Goal: Task Accomplishment & Management: Complete application form

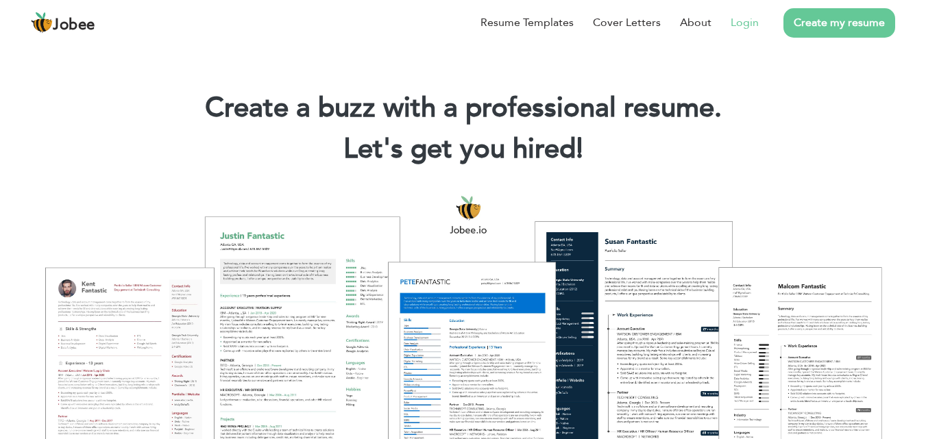
click at [741, 21] on link "Login" at bounding box center [744, 22] width 28 height 16
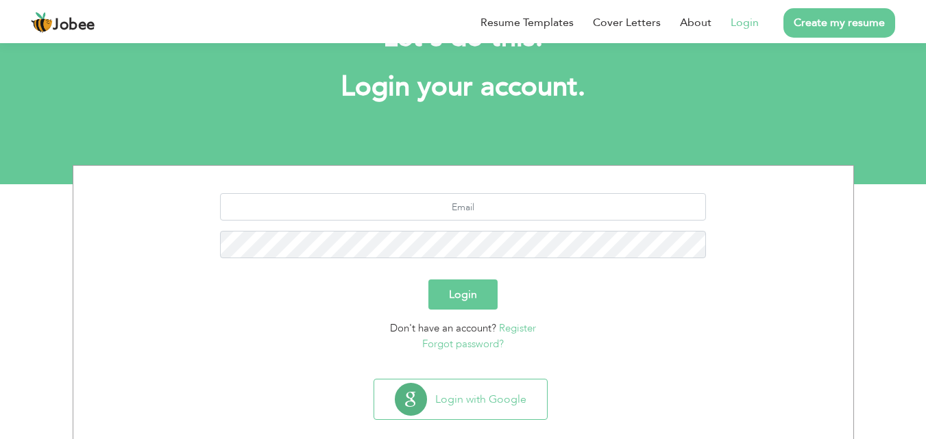
scroll to position [81, 0]
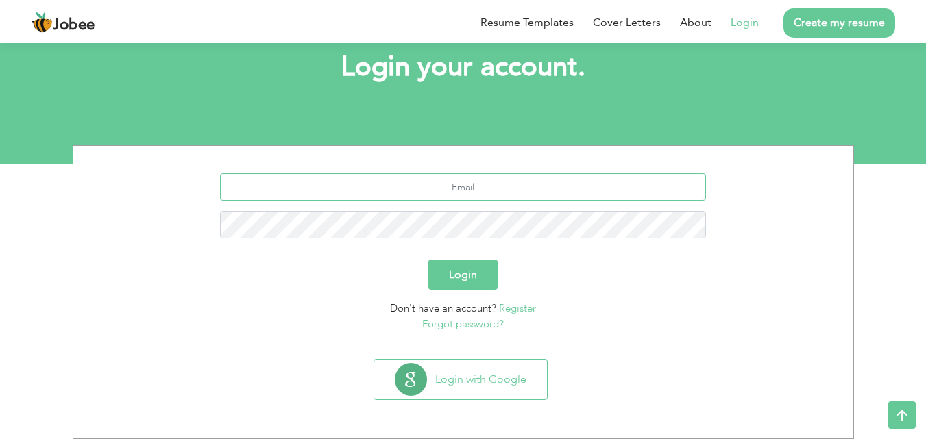
click at [479, 186] on input "text" at bounding box center [463, 186] width 486 height 27
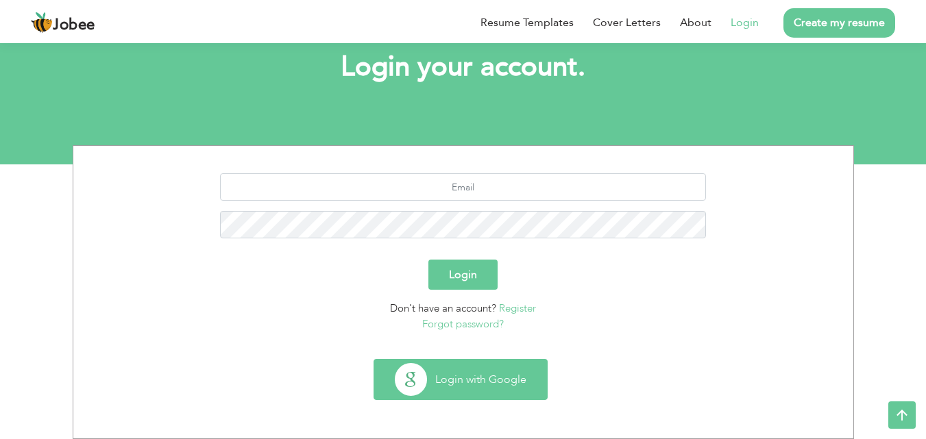
click at [481, 367] on button "Login with Google" at bounding box center [460, 380] width 173 height 40
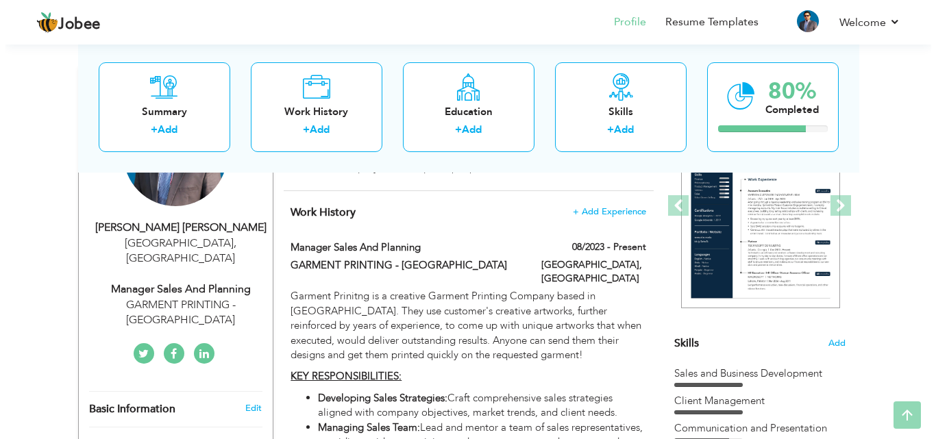
scroll to position [206, 0]
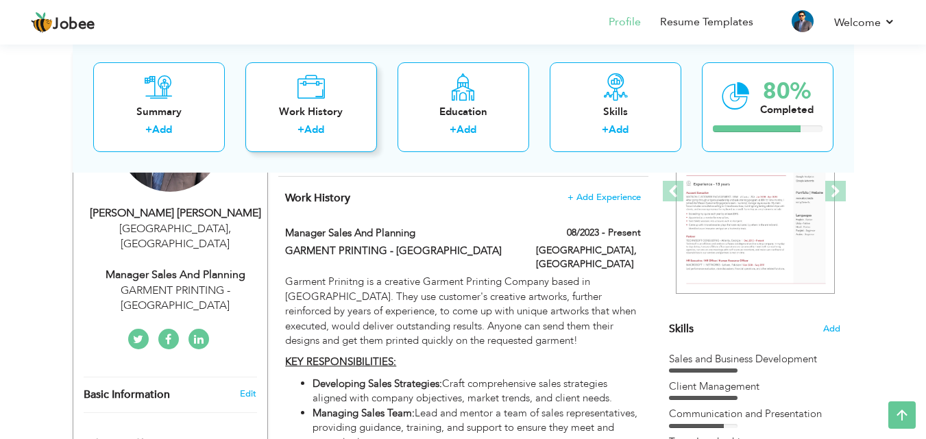
click at [322, 109] on div "Work History" at bounding box center [311, 111] width 110 height 14
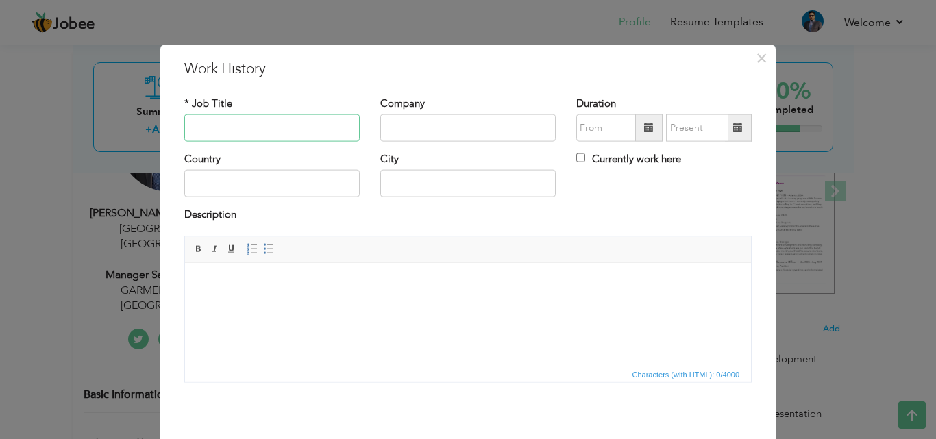
click at [274, 134] on input "text" at bounding box center [271, 127] width 175 height 27
type input "Executive Director - Sales and Marketing"
click at [406, 129] on input "text" at bounding box center [467, 127] width 175 height 27
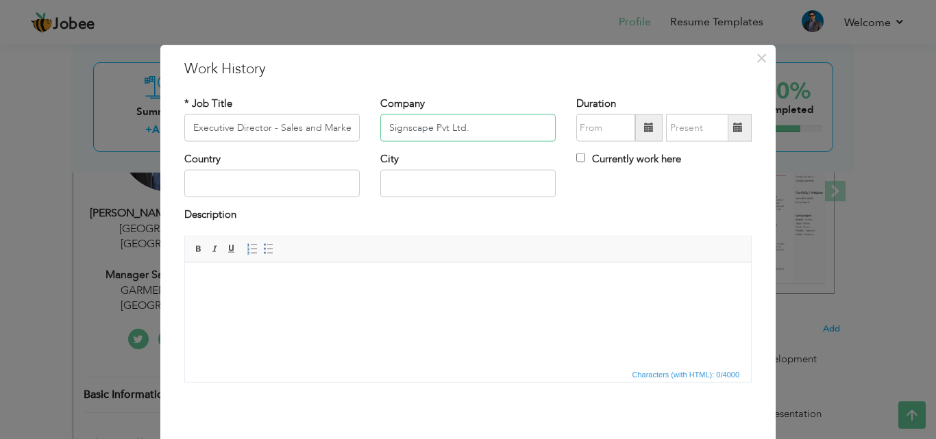
type input "Signscape Pvt Ltd."
click at [648, 129] on span at bounding box center [649, 128] width 10 height 10
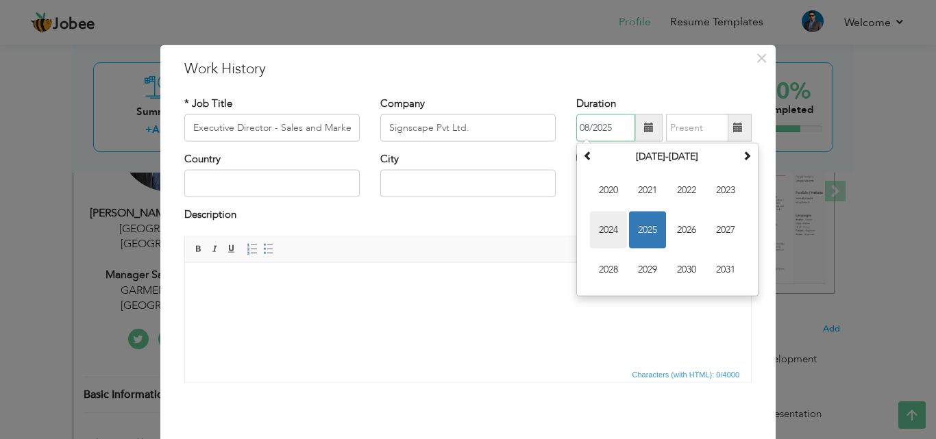
click at [597, 228] on span "2024" at bounding box center [608, 230] width 37 height 37
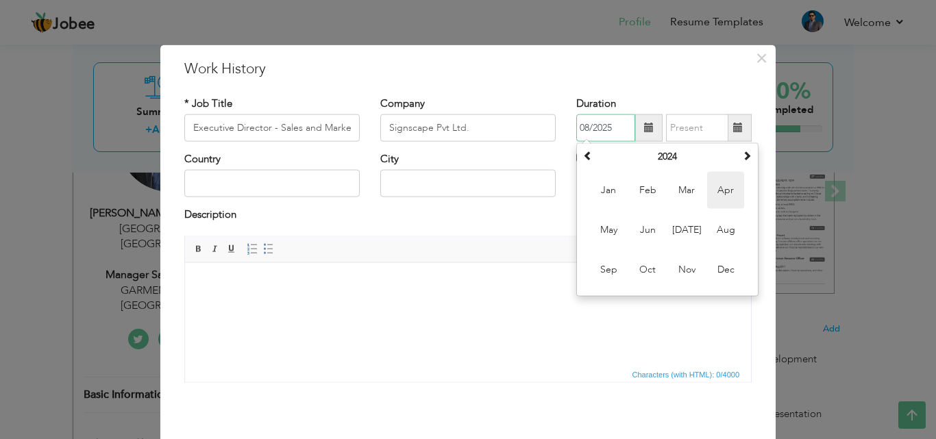
click at [720, 196] on span "Apr" at bounding box center [725, 190] width 37 height 37
type input "04/2024"
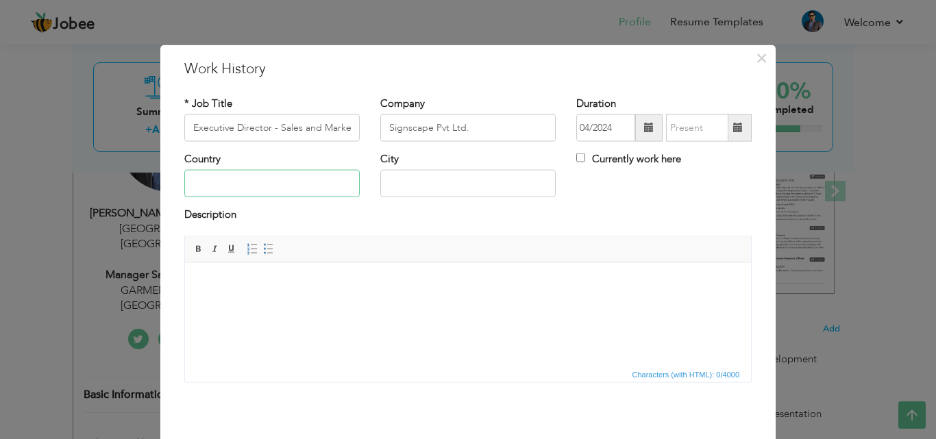
click at [326, 183] on input "text" at bounding box center [271, 183] width 175 height 27
type input "[GEOGRAPHIC_DATA]"
click at [411, 182] on input "text" at bounding box center [467, 183] width 175 height 27
type input "[GEOGRAPHIC_DATA]"
click at [584, 151] on div "Duration 04/2024 Currently work here" at bounding box center [664, 123] width 196 height 55
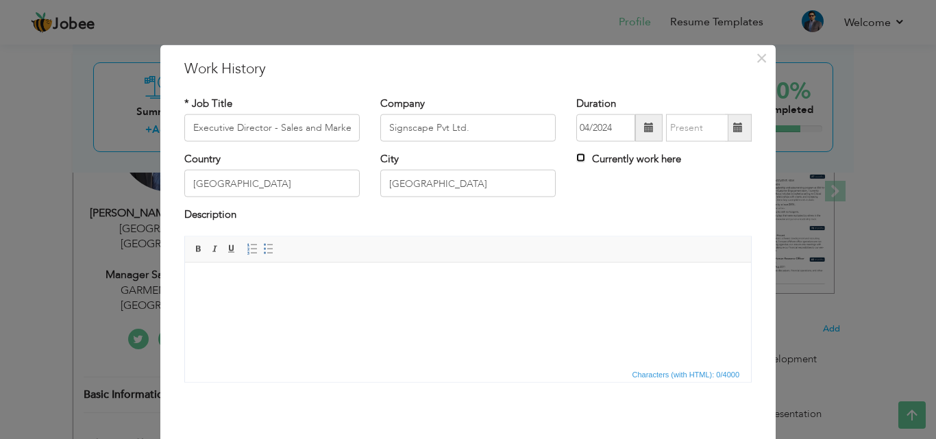
click at [576, 158] on input "Currently work here" at bounding box center [580, 157] width 9 height 9
checkbox input "true"
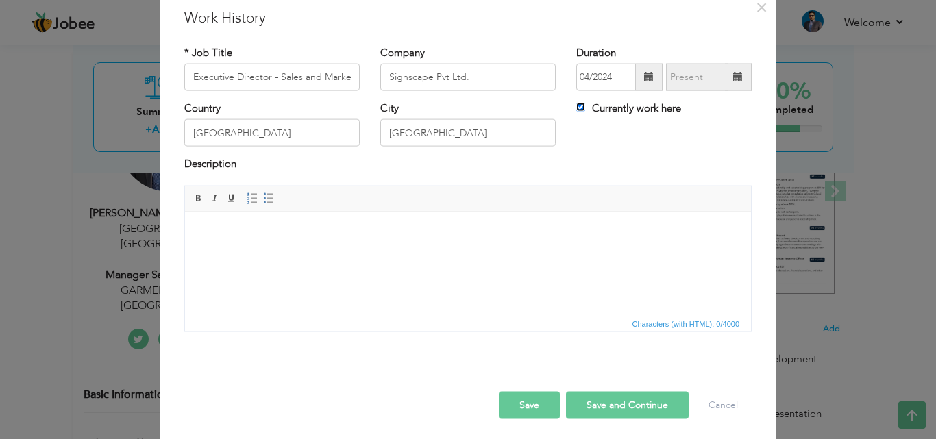
scroll to position [54, 0]
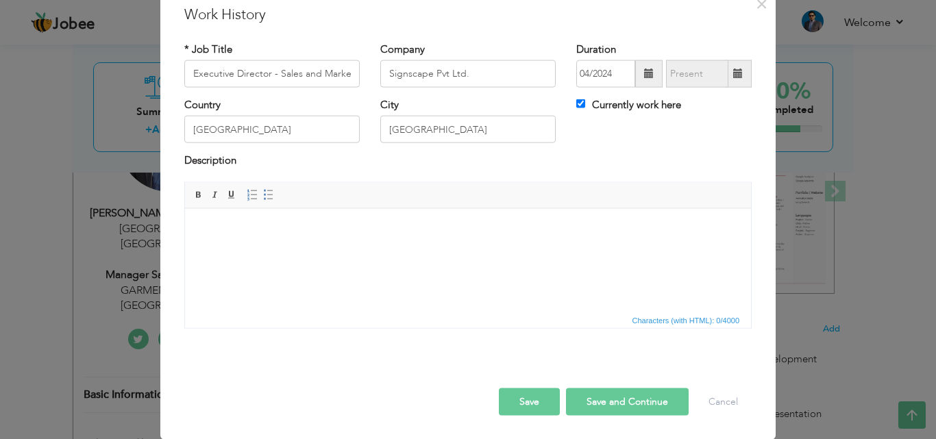
click at [520, 406] on button "Save" at bounding box center [529, 401] width 61 height 27
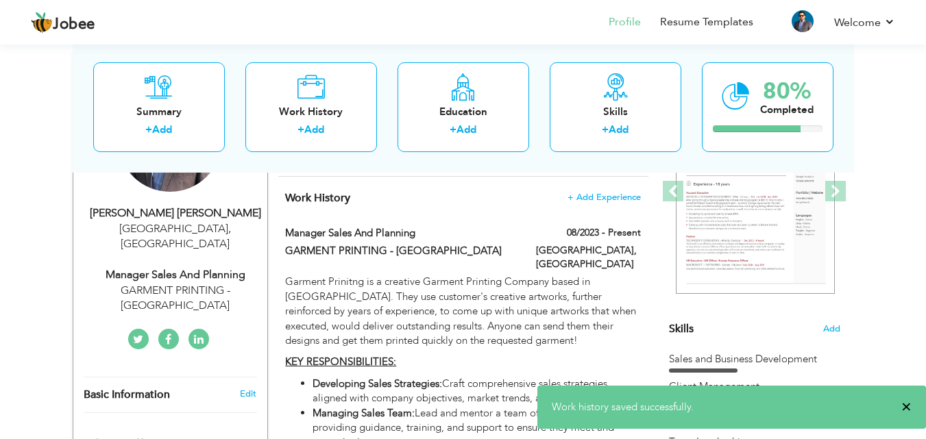
click at [907, 408] on span "×" at bounding box center [906, 407] width 10 height 14
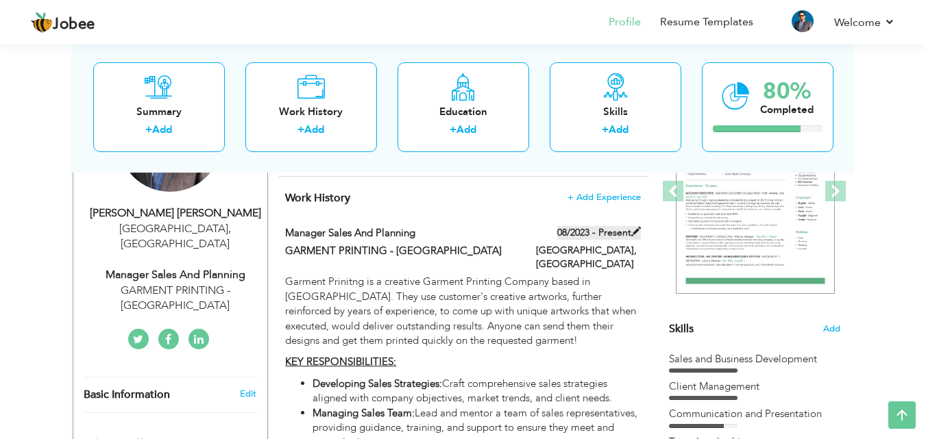
click at [634, 229] on span at bounding box center [636, 232] width 10 height 10
type input "Manager Sales and Planning"
type input "GARMENT PRINTING - [GEOGRAPHIC_DATA]"
type input "08/2023"
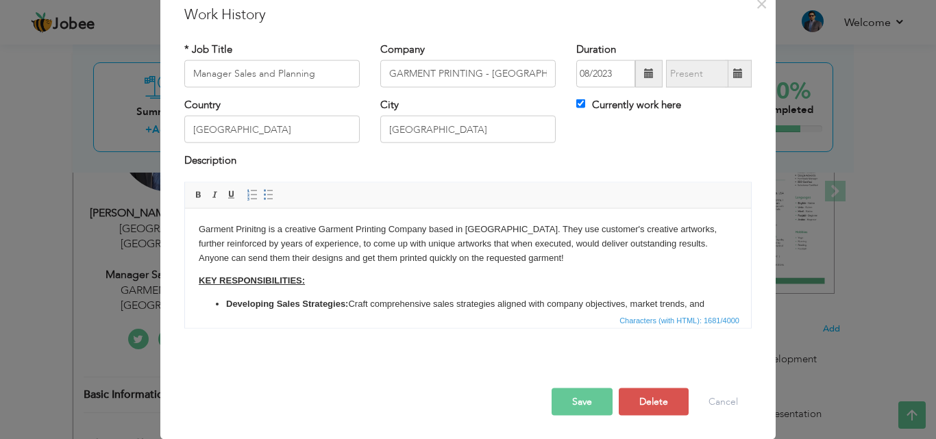
scroll to position [0, 0]
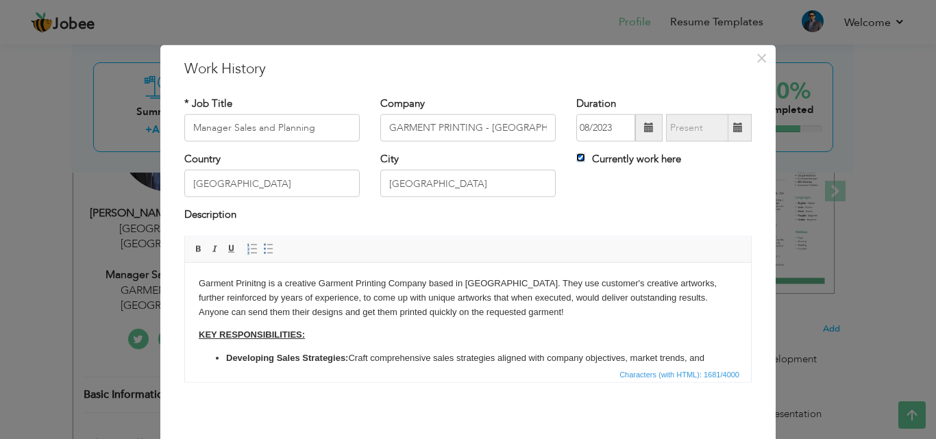
click at [578, 158] on input "Currently work here" at bounding box center [580, 157] width 9 height 9
checkbox input "false"
click at [734, 125] on span at bounding box center [738, 128] width 10 height 10
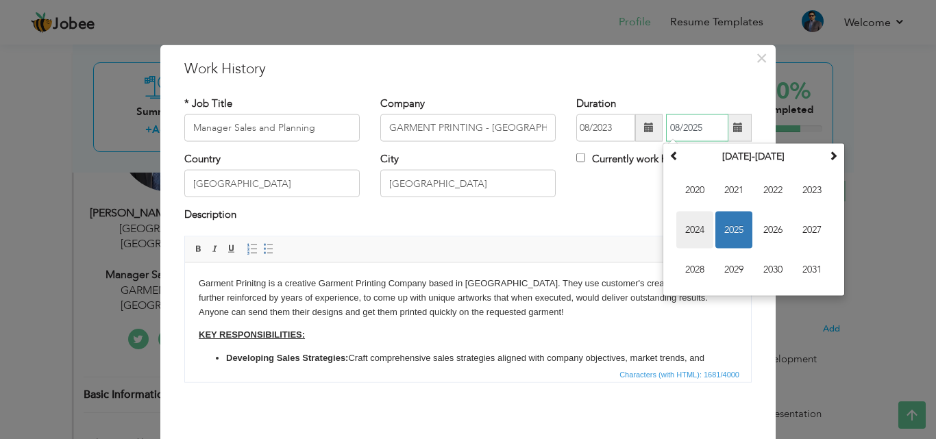
click at [691, 227] on span "2024" at bounding box center [694, 230] width 37 height 37
click at [727, 223] on span "Jun" at bounding box center [733, 230] width 37 height 37
type input "06/2024"
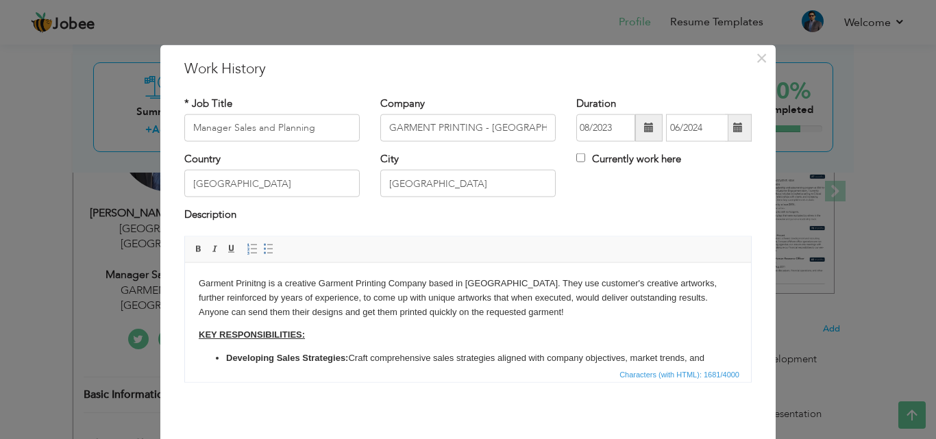
click at [717, 182] on div "Country Pakistan City Islamabad Currently work here" at bounding box center [468, 179] width 588 height 55
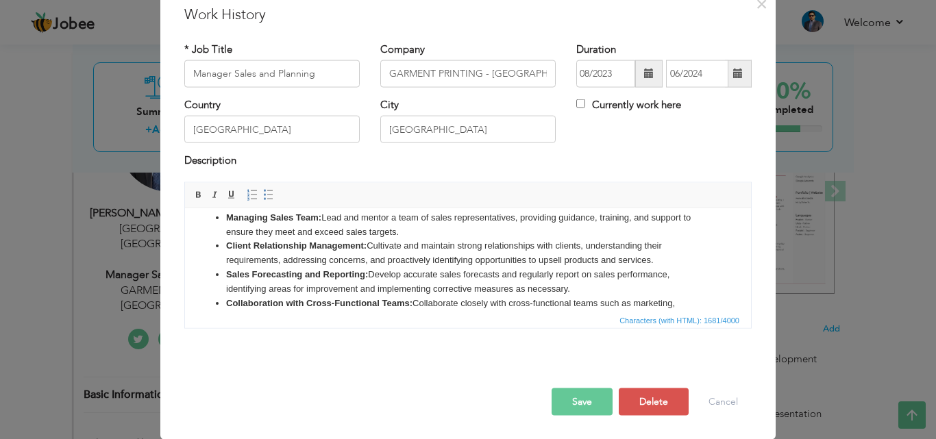
scroll to position [137, 0]
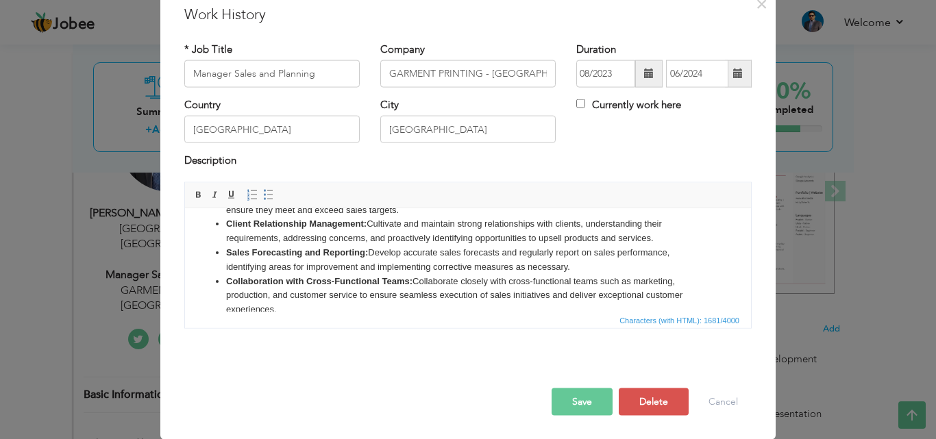
click at [584, 406] on button "Save" at bounding box center [582, 401] width 61 height 27
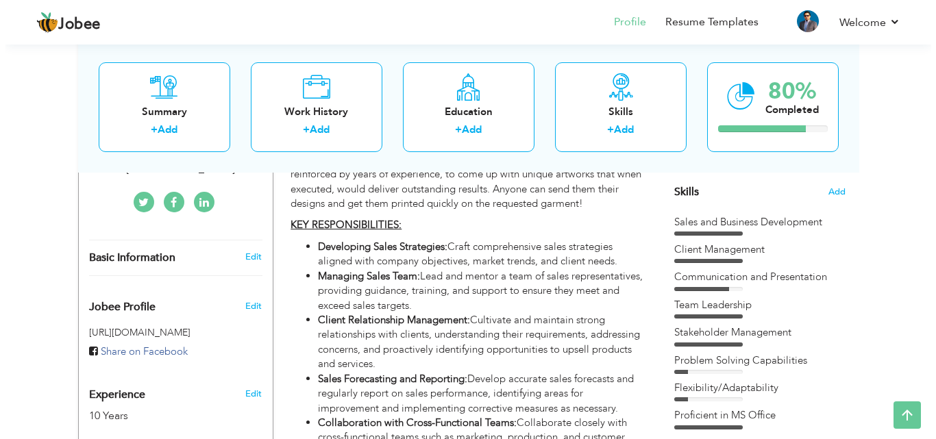
scroll to position [411, 0]
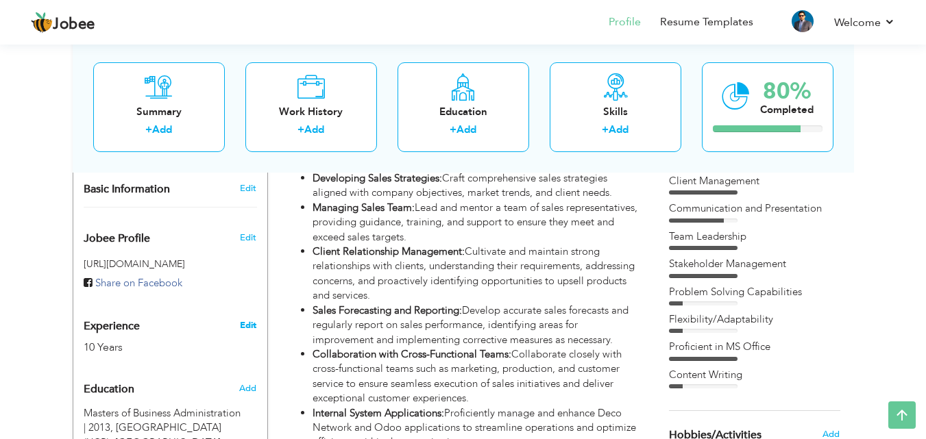
click at [250, 319] on link "Edit" at bounding box center [248, 325] width 16 height 12
type input "Ammad"
type input "[PERSON_NAME]"
type input "03400001000"
select select "number:166"
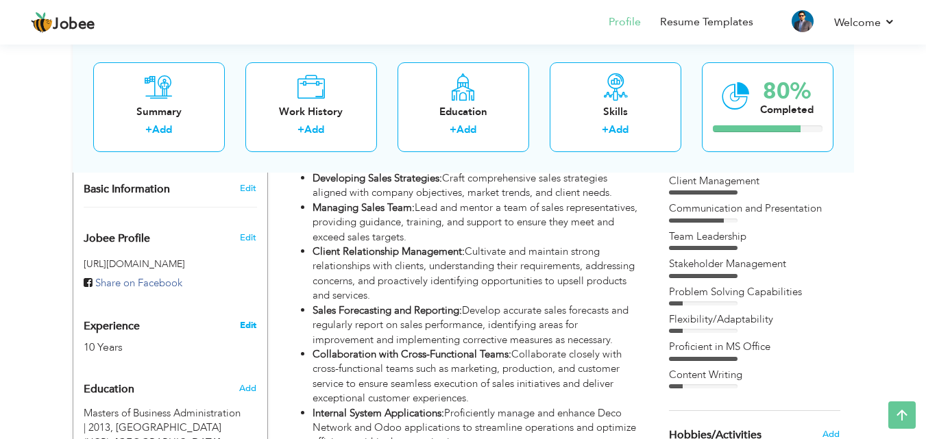
type input "[GEOGRAPHIC_DATA]"
select select "number:12"
type input "GARMENT PRINTING - [GEOGRAPHIC_DATA]"
type input "Manager Sales and Planning"
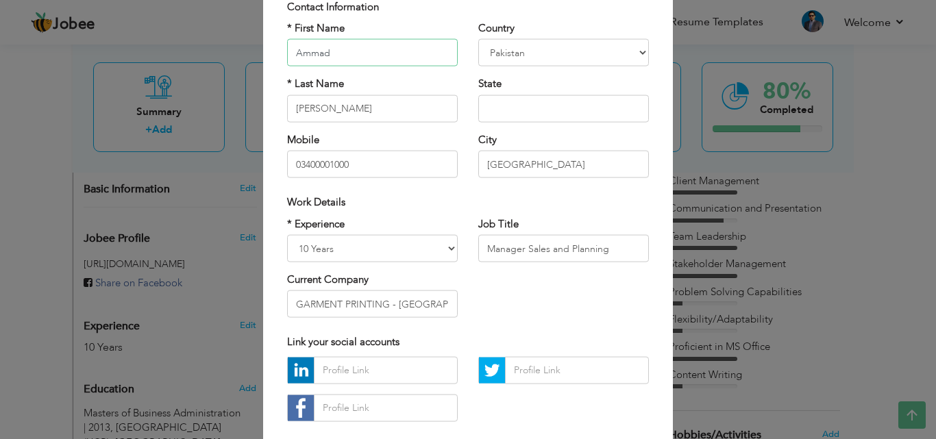
scroll to position [137, 0]
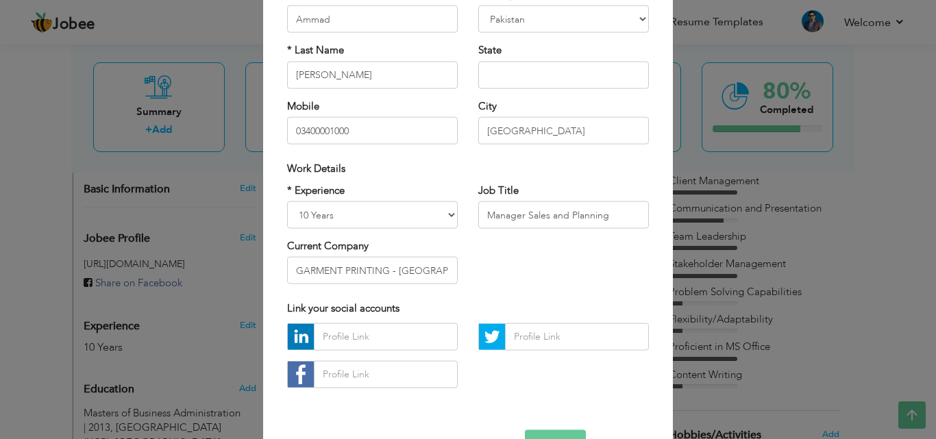
click at [451, 199] on div "* Experience Entry Level Less than 1 Year 1 Year 2 Years 3 Years 4 Years 5 Year…" at bounding box center [372, 205] width 171 height 45
click at [448, 208] on select "Entry Level Less than 1 Year 1 Year 2 Years 3 Years 4 Years 5 Years 6 Years 7 Y…" at bounding box center [372, 214] width 171 height 27
select select "number:14"
click at [287, 201] on select "Entry Level Less than 1 Year 1 Year 2 Years 3 Years 4 Years 5 Years 6 Years 7 Y…" at bounding box center [372, 214] width 171 height 27
click at [515, 272] on div "* Experience Entry Level Less than 1 Year 1 Year 2 Years 3 Years 4 Years 5 Year…" at bounding box center [468, 239] width 382 height 112
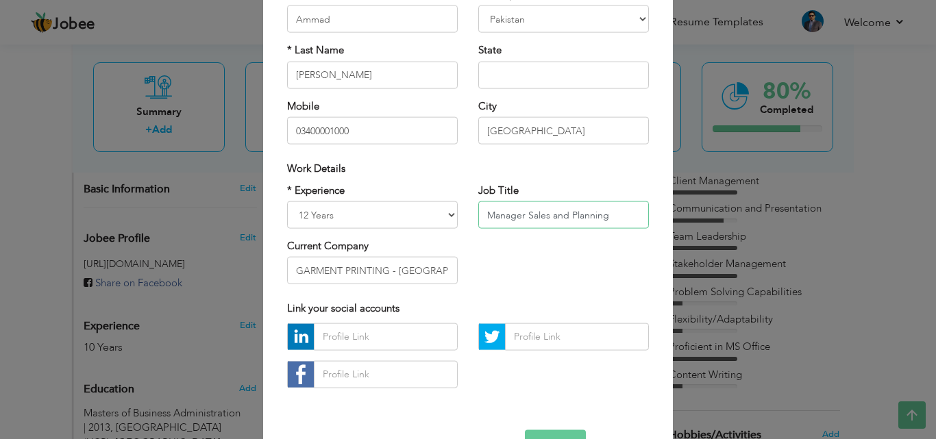
click at [484, 217] on input "Manager Sales and Planning" at bounding box center [563, 214] width 171 height 27
type input "Executive Director - Sales and Marketing"
click at [287, 273] on input "GARMENT PRINTING - [GEOGRAPHIC_DATA]" at bounding box center [372, 270] width 171 height 27
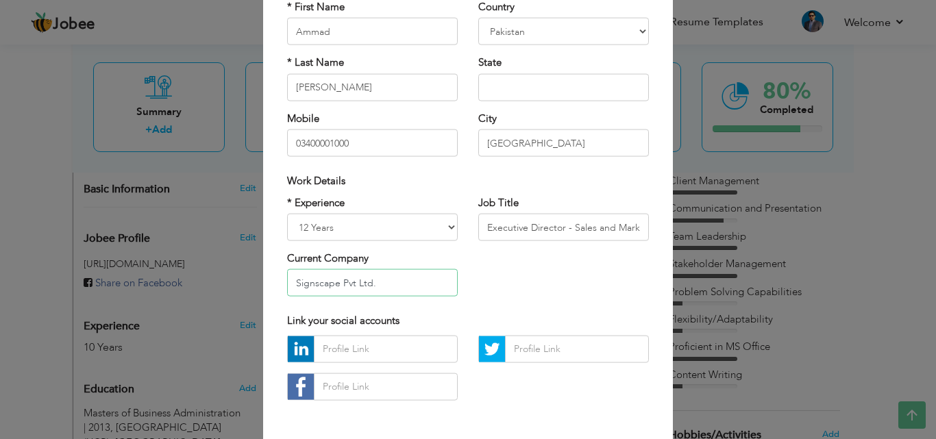
scroll to position [42, 0]
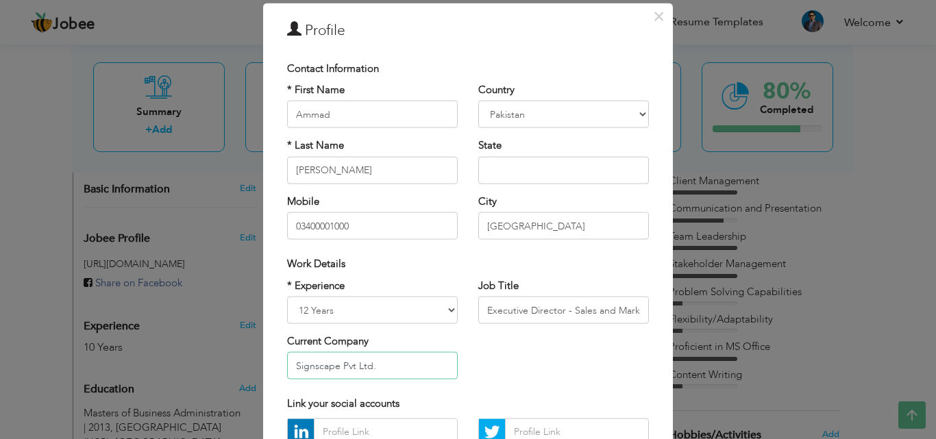
type input "Signscape Pvt Ltd."
drag, startPoint x: 521, startPoint y: 230, endPoint x: 451, endPoint y: 234, distance: 70.7
click at [451, 234] on div "* First Name Ammad * Last Name Mushtaq Chaudhry Mobile 03400001000 Country Afgh…" at bounding box center [468, 166] width 382 height 167
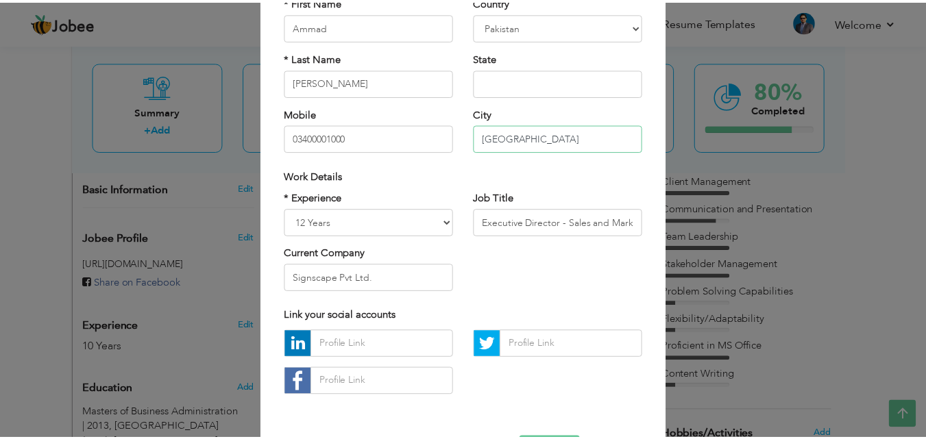
scroll to position [179, 0]
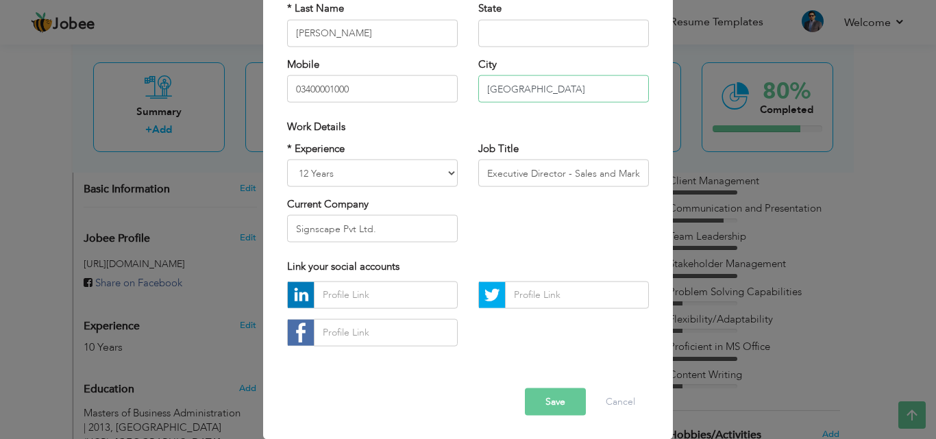
type input "[GEOGRAPHIC_DATA]"
click at [546, 403] on button "Save" at bounding box center [555, 401] width 61 height 27
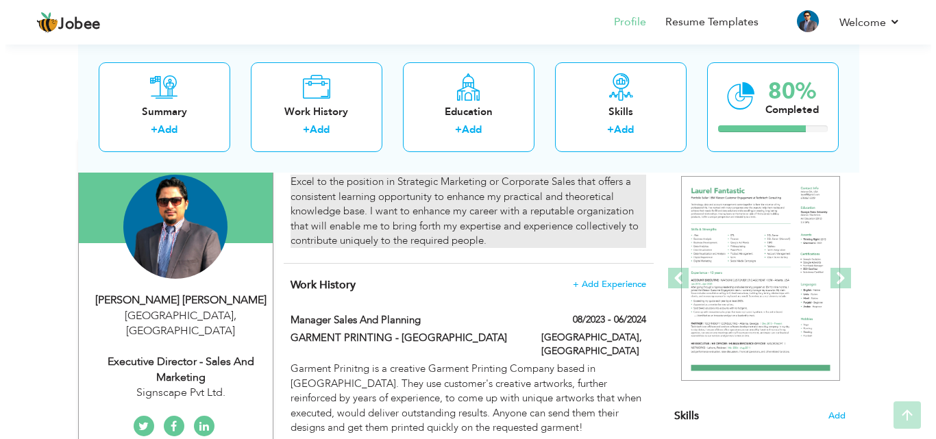
scroll to position [137, 0]
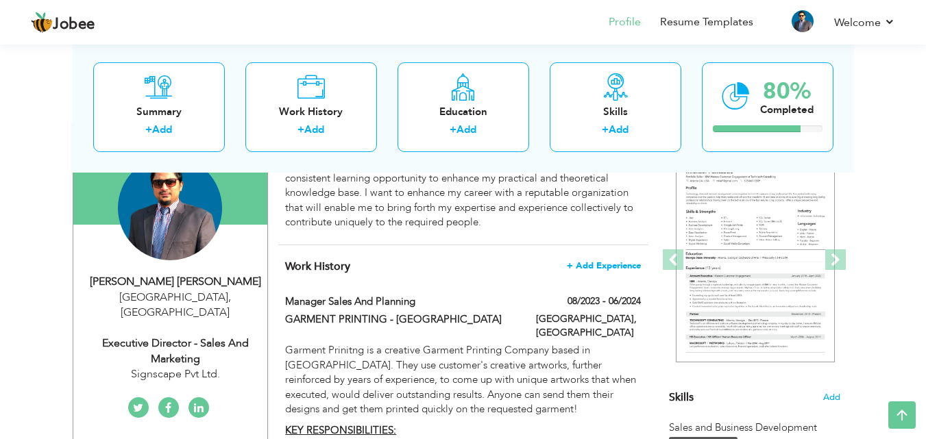
click at [589, 264] on span "+ Add Experience" at bounding box center [604, 266] width 74 height 10
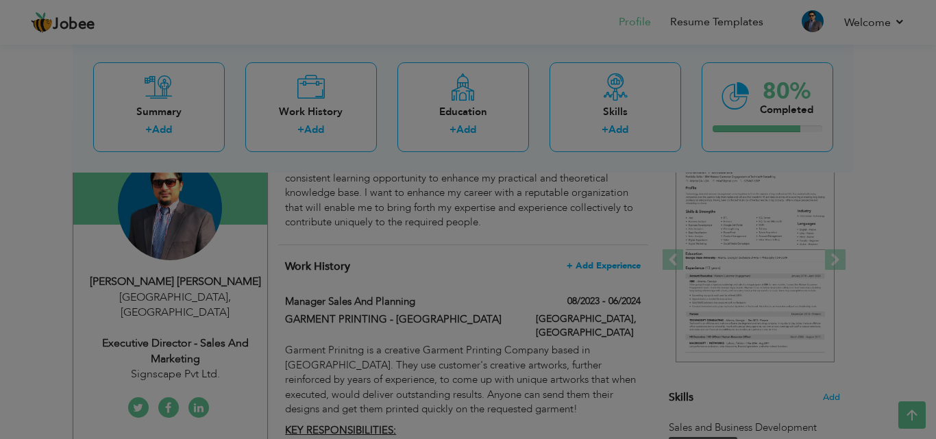
scroll to position [0, 0]
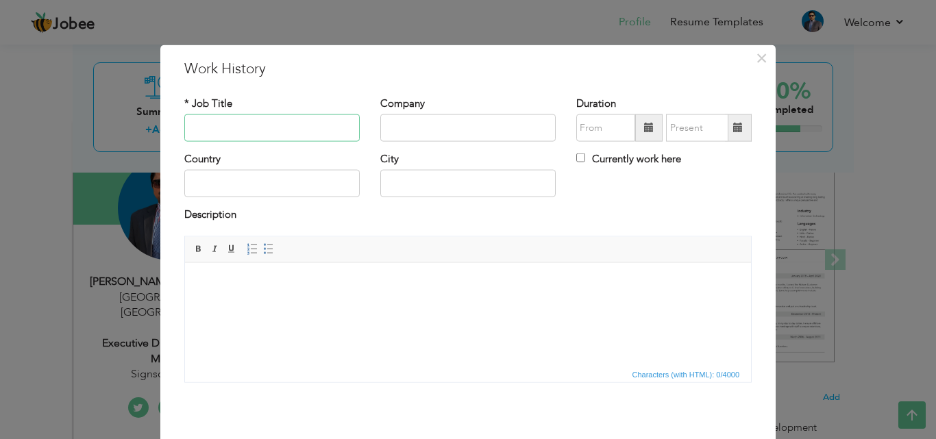
click at [297, 129] on input "text" at bounding box center [271, 127] width 175 height 27
type input "Executive Director - Sales & Marketing"
type input "Signscape Pvt. Ltd"
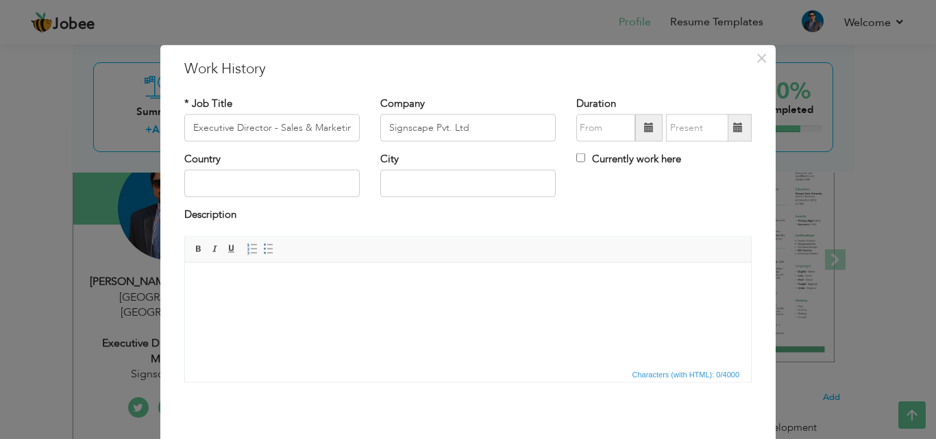
click at [647, 128] on span at bounding box center [649, 128] width 10 height 10
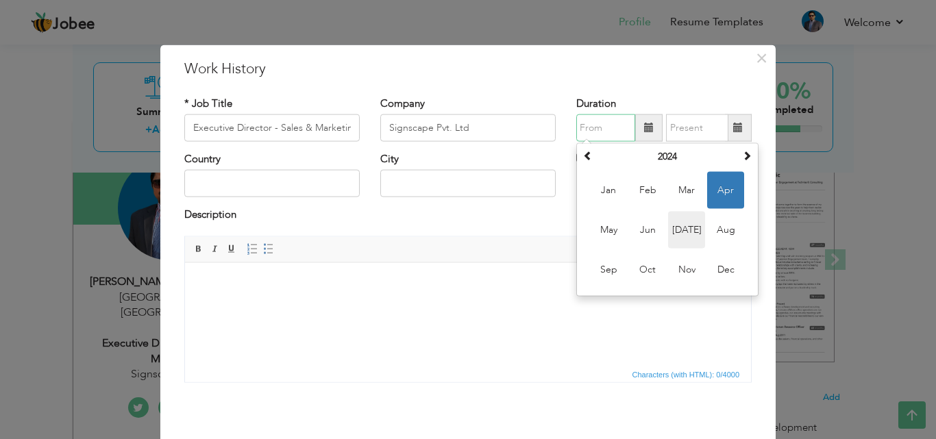
click at [682, 230] on span "Jul" at bounding box center [686, 230] width 37 height 37
type input "07/2024"
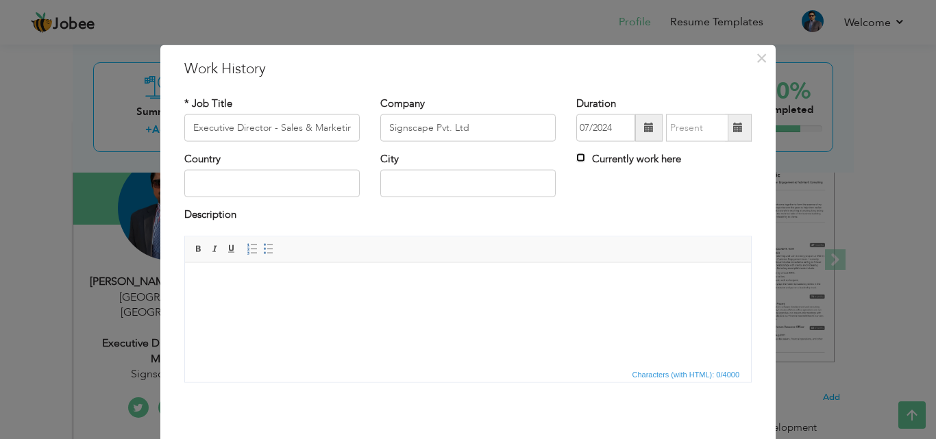
click at [576, 156] on input "Currently work here" at bounding box center [580, 157] width 9 height 9
checkbox input "true"
click at [293, 184] on input "text" at bounding box center [271, 183] width 175 height 27
type input "[GEOGRAPHIC_DATA]"
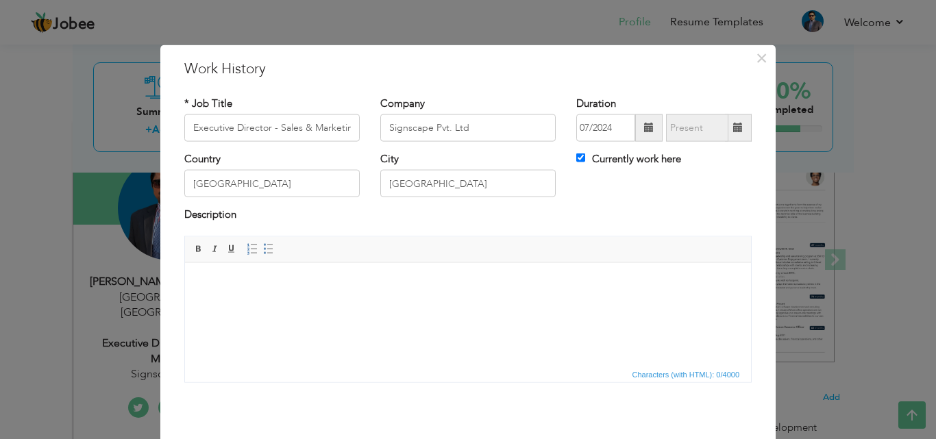
click at [593, 208] on div "Description" at bounding box center [467, 217] width 567 height 18
click at [341, 276] on body at bounding box center [468, 283] width 539 height 14
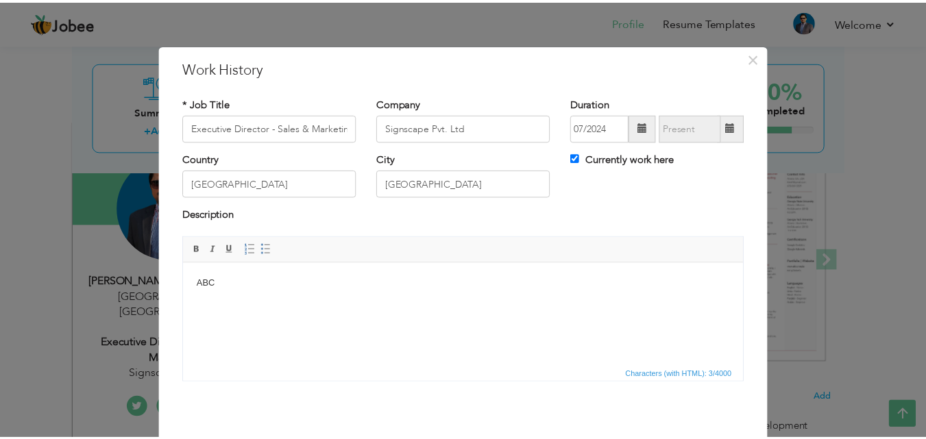
scroll to position [54, 0]
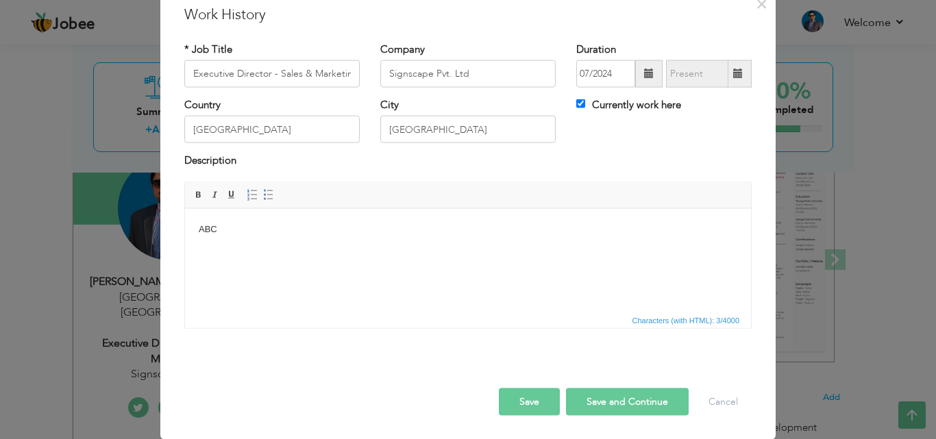
click at [624, 392] on button "Save and Continue" at bounding box center [627, 401] width 123 height 27
checkbox input "false"
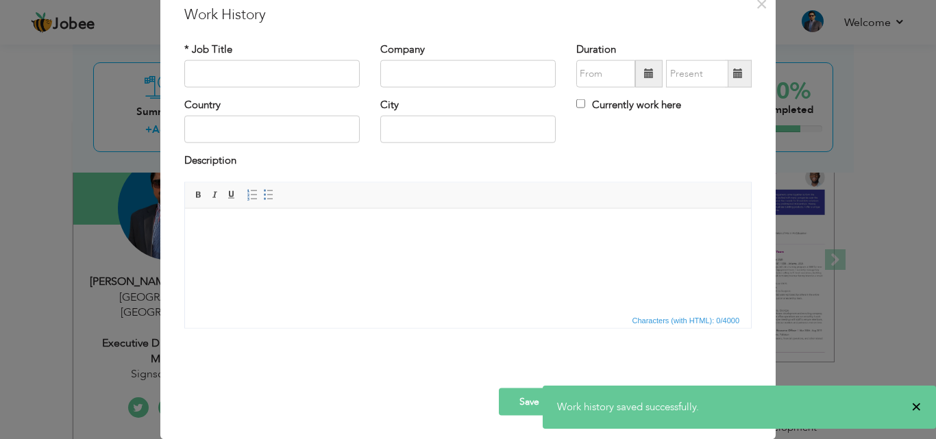
click at [917, 409] on span "×" at bounding box center [916, 407] width 10 height 14
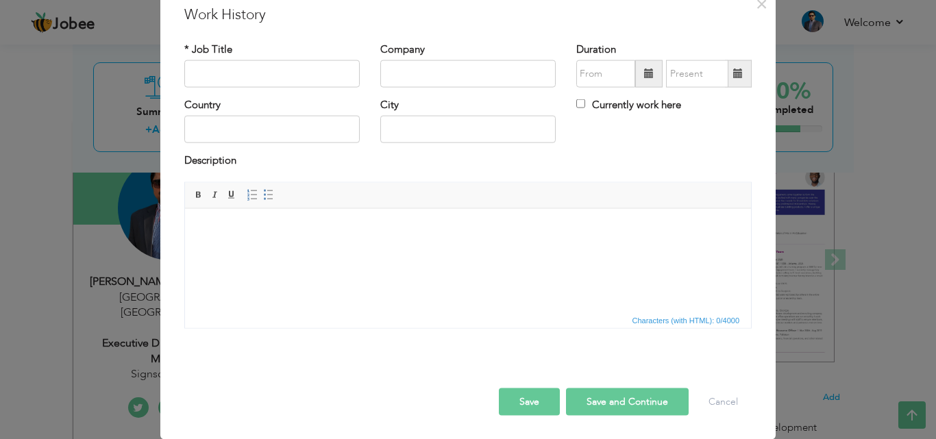
click at [524, 405] on button "Save" at bounding box center [529, 401] width 61 height 27
click at [756, 5] on span "×" at bounding box center [762, 3] width 12 height 25
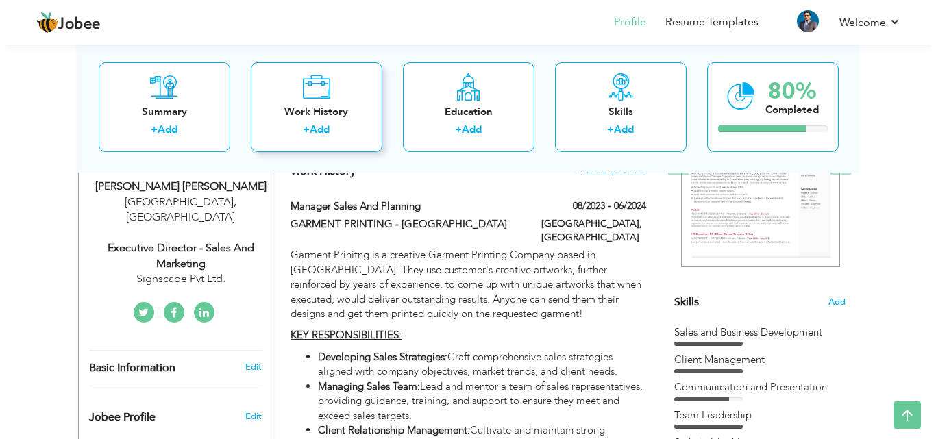
scroll to position [274, 0]
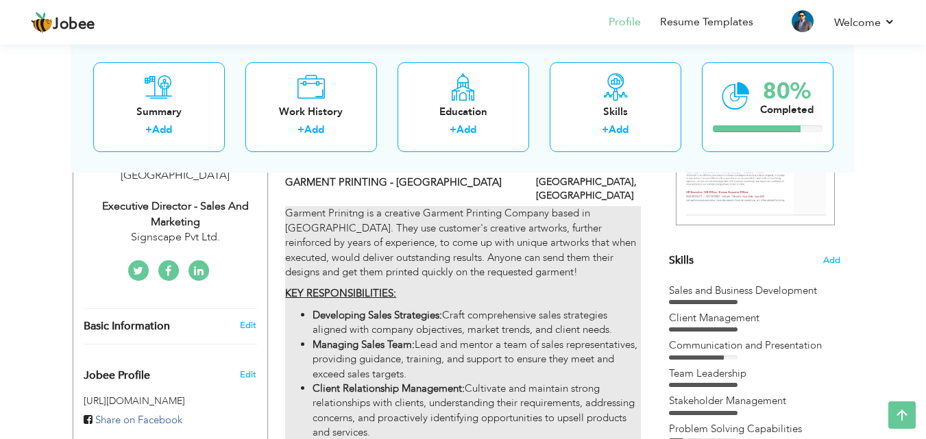
click at [329, 308] on strong "Developing Sales Strategies:" at bounding box center [376, 315] width 129 height 14
type input "Manager Sales and Planning"
type input "GARMENT PRINTING - [GEOGRAPHIC_DATA]"
type input "08/2023"
type input "06/2024"
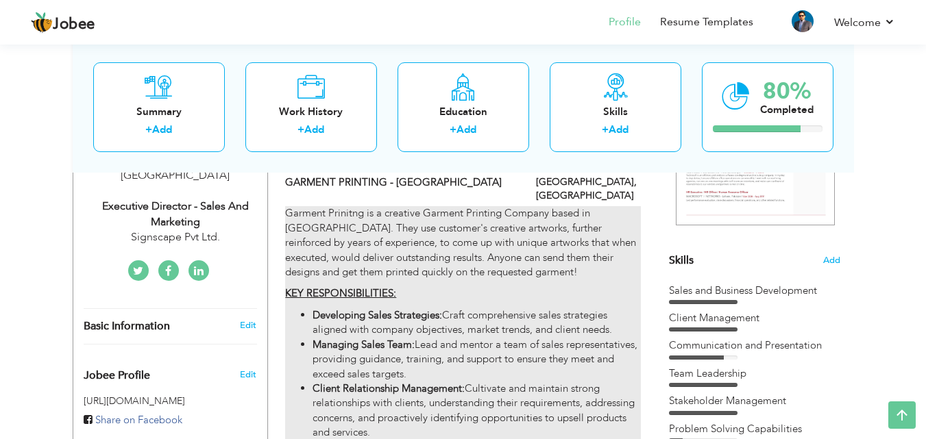
type input "[GEOGRAPHIC_DATA]"
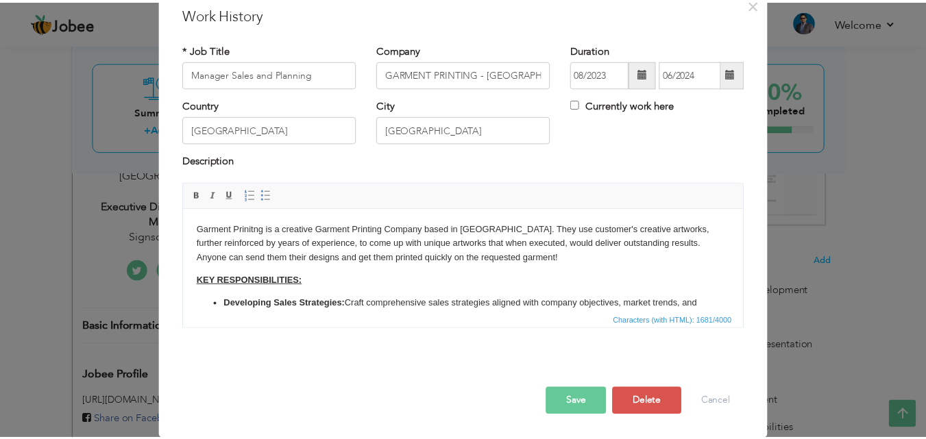
scroll to position [0, 0]
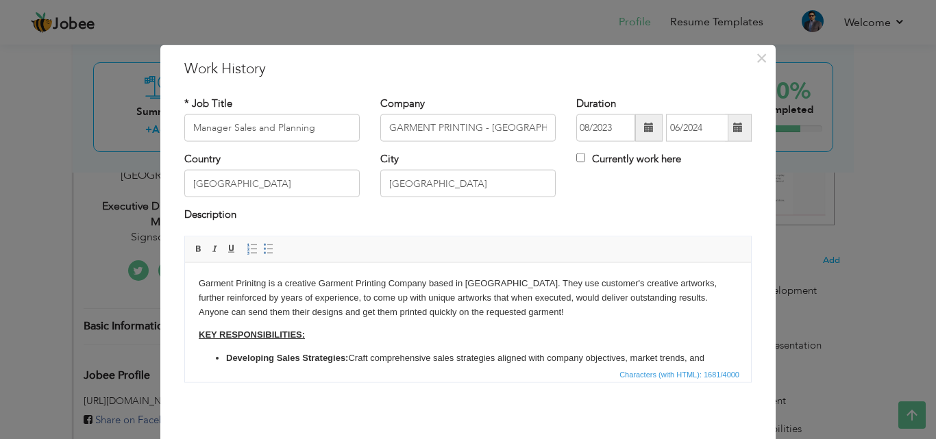
click at [397, 343] on body "Garment Prinitng is a creative Garment Printing Company based in Sydney. They u…" at bounding box center [468, 406] width 539 height 260
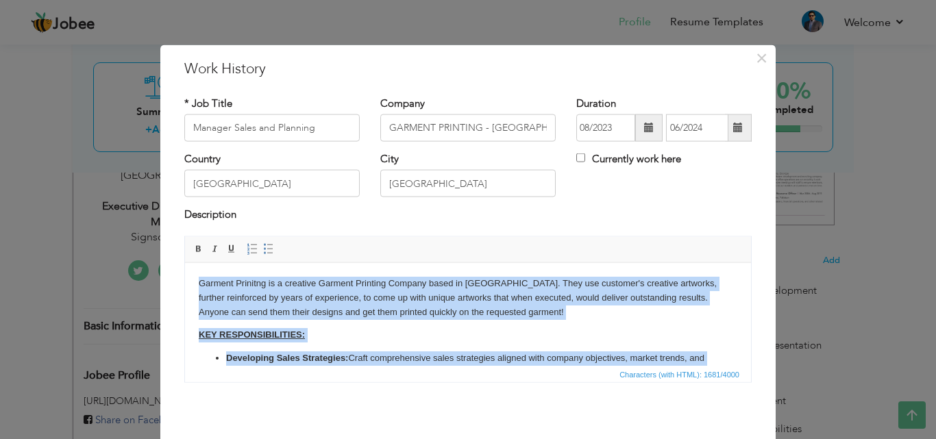
copy body "Garment Prinitng is a creative Garment Printing Company based in Sydney. They u…"
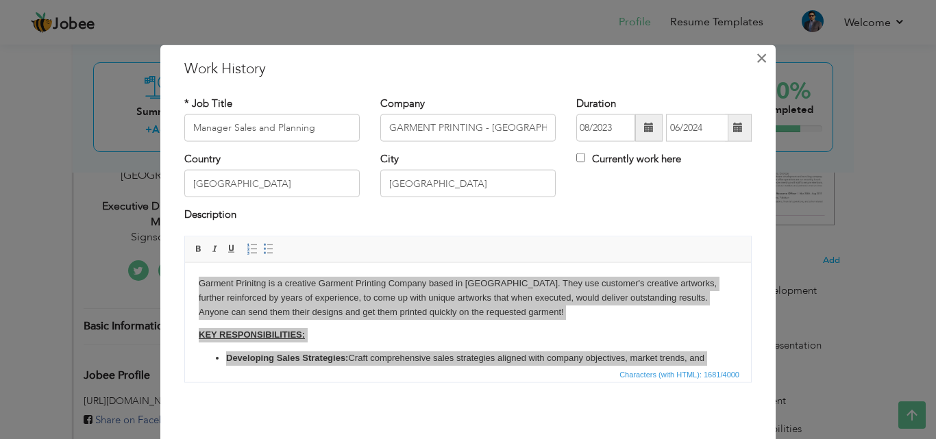
click at [756, 58] on span "×" at bounding box center [762, 57] width 12 height 25
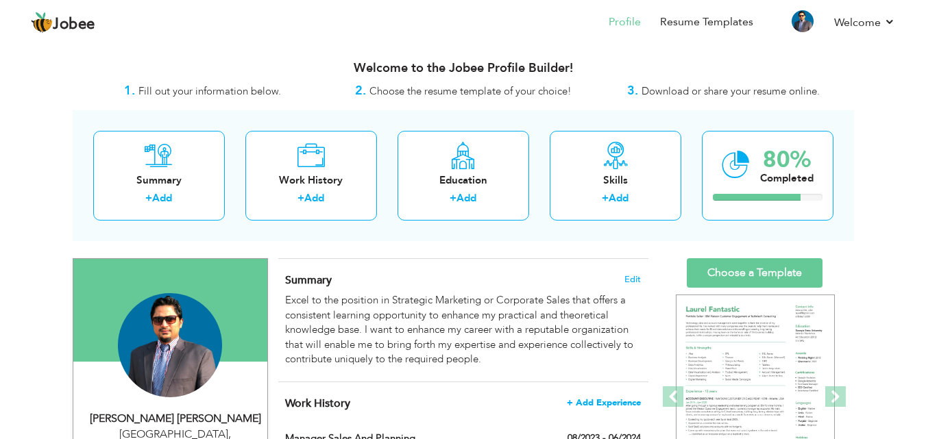
click at [604, 399] on span "+ Add Experience" at bounding box center [604, 403] width 74 height 10
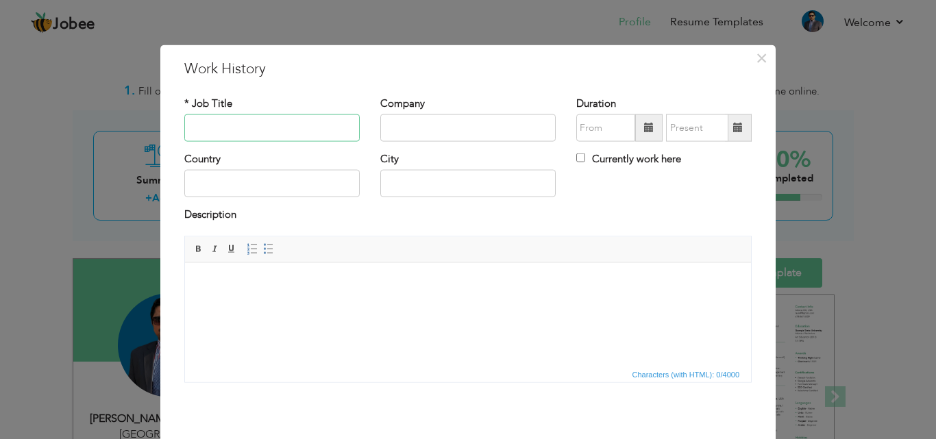
click at [284, 126] on input "text" at bounding box center [271, 127] width 175 height 27
type input "Executive Director - Sales & Marketing"
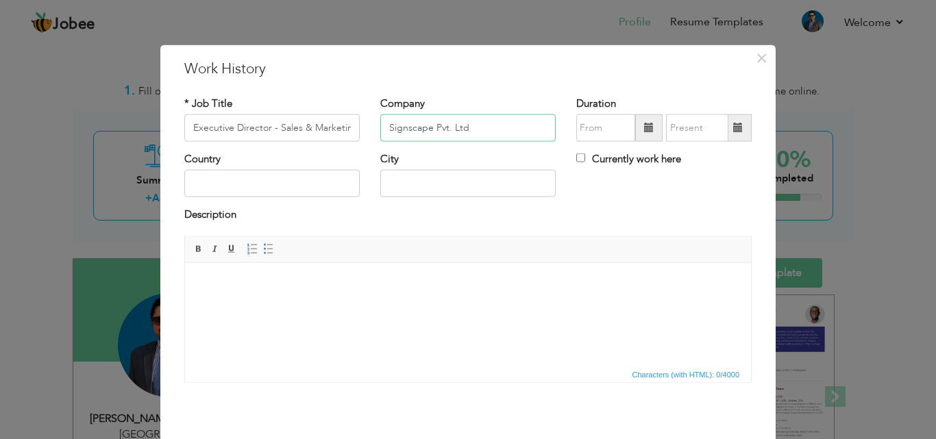
type input "Signscape Pvt. Ltd"
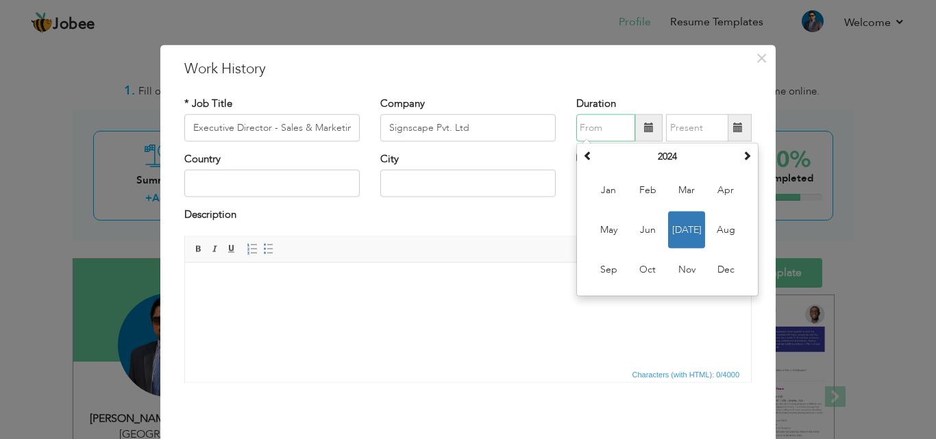
click at [678, 230] on span "Jul" at bounding box center [686, 230] width 37 height 37
type input "07/2024"
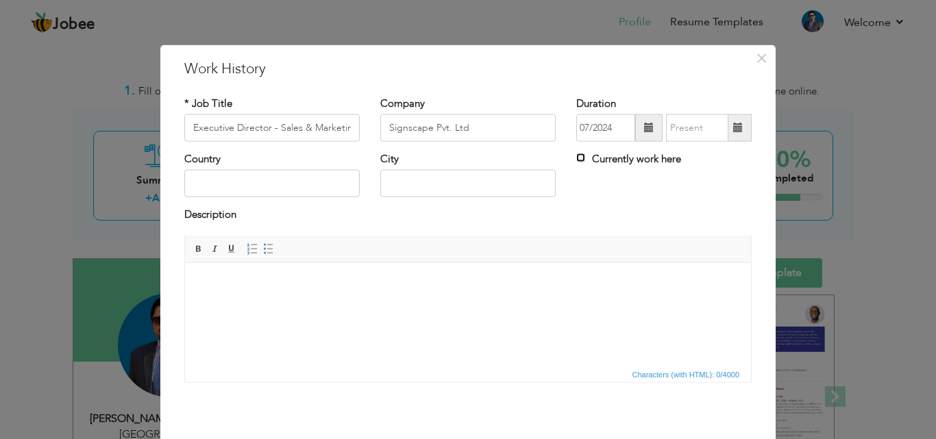
click at [578, 157] on input "Currently work here" at bounding box center [580, 157] width 9 height 9
checkbox input "true"
click at [319, 182] on input "text" at bounding box center [271, 183] width 175 height 27
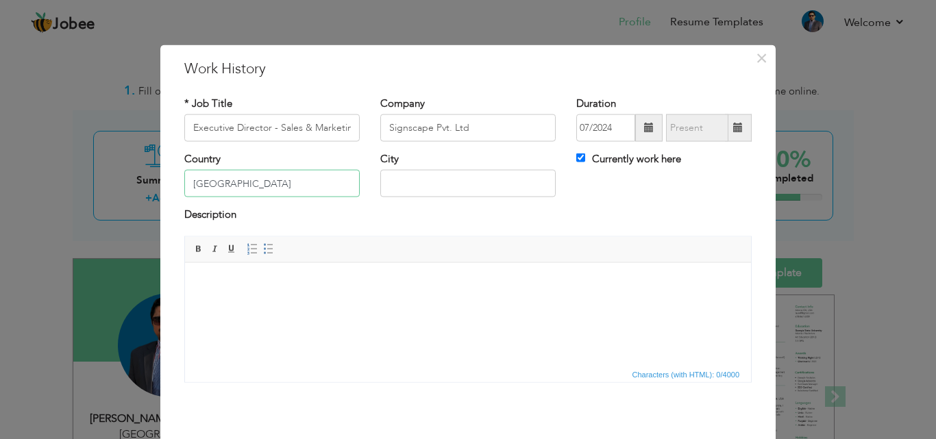
type input "[GEOGRAPHIC_DATA]"
click at [288, 304] on html at bounding box center [468, 283] width 566 height 42
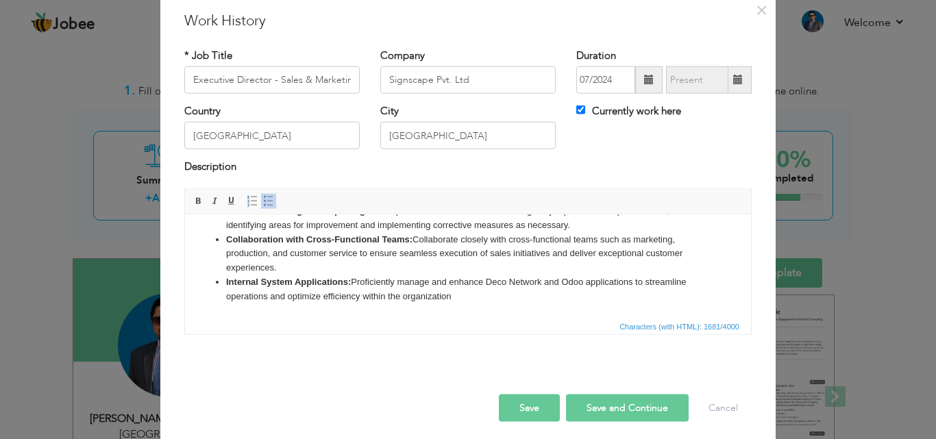
scroll to position [54, 0]
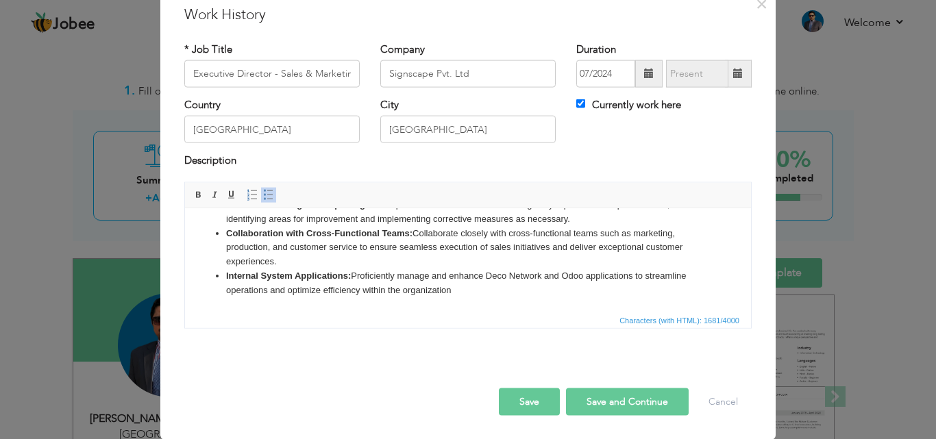
click at [608, 399] on button "Save and Continue" at bounding box center [627, 401] width 123 height 27
checkbox input "false"
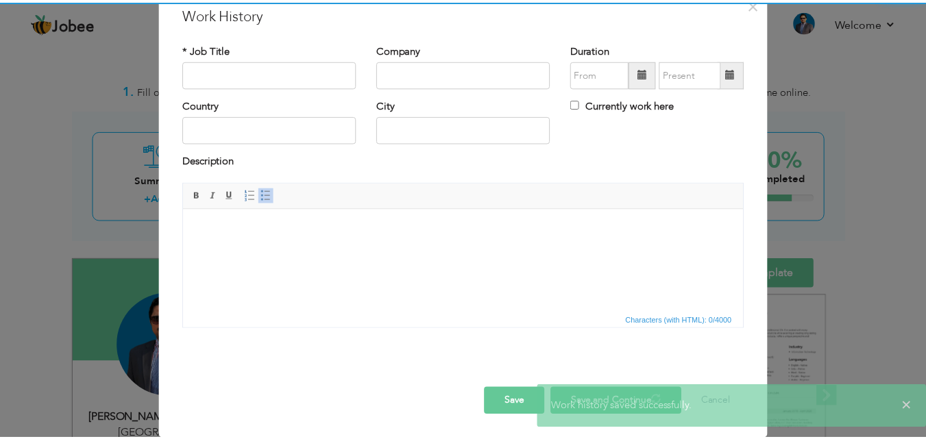
scroll to position [0, 0]
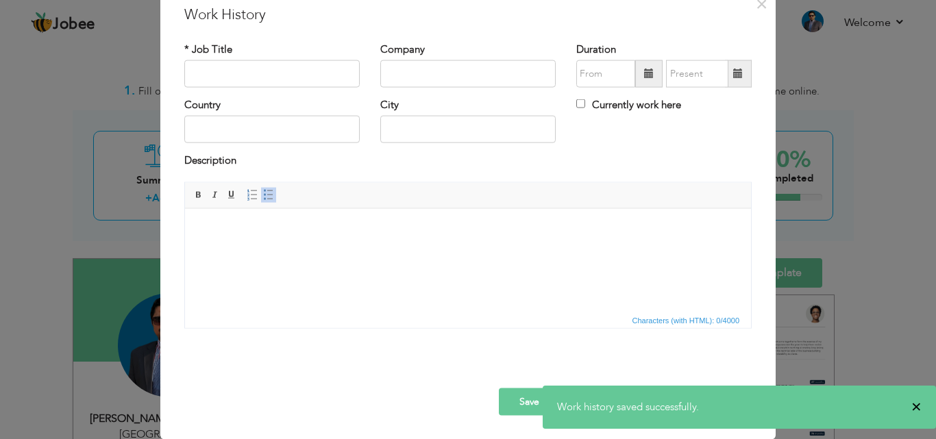
click at [919, 407] on span "×" at bounding box center [916, 407] width 10 height 14
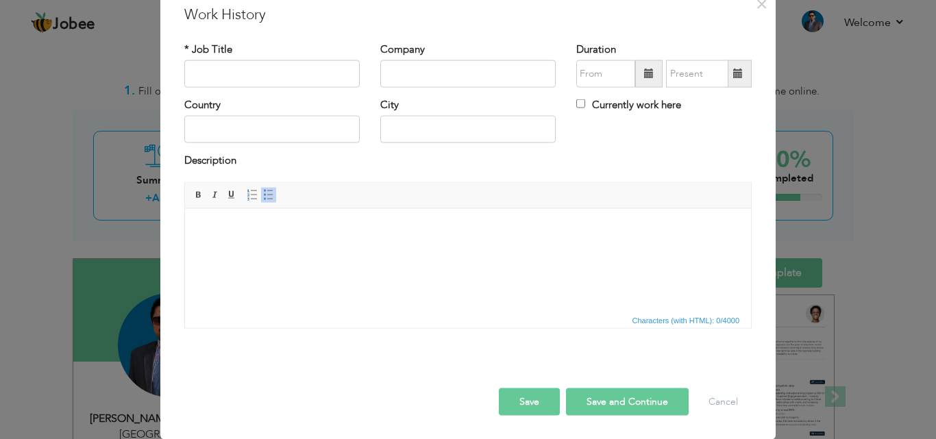
click at [512, 408] on button "Save" at bounding box center [529, 401] width 61 height 27
click at [756, 7] on span "×" at bounding box center [762, 3] width 12 height 25
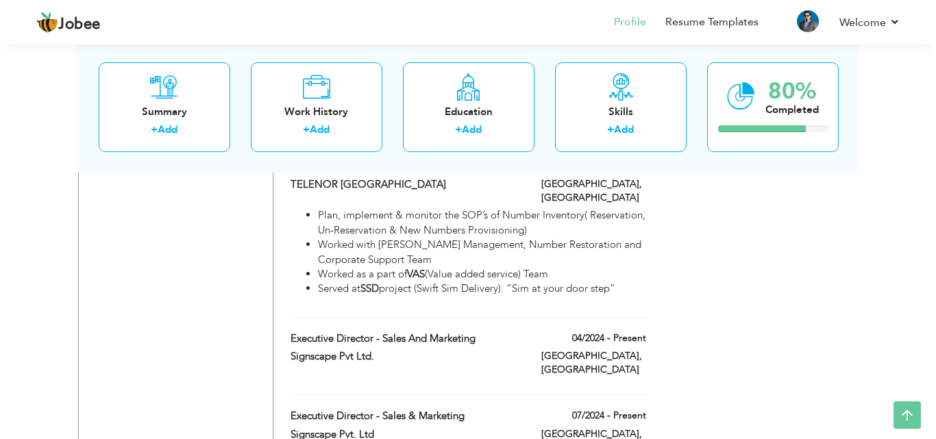
scroll to position [3426, 0]
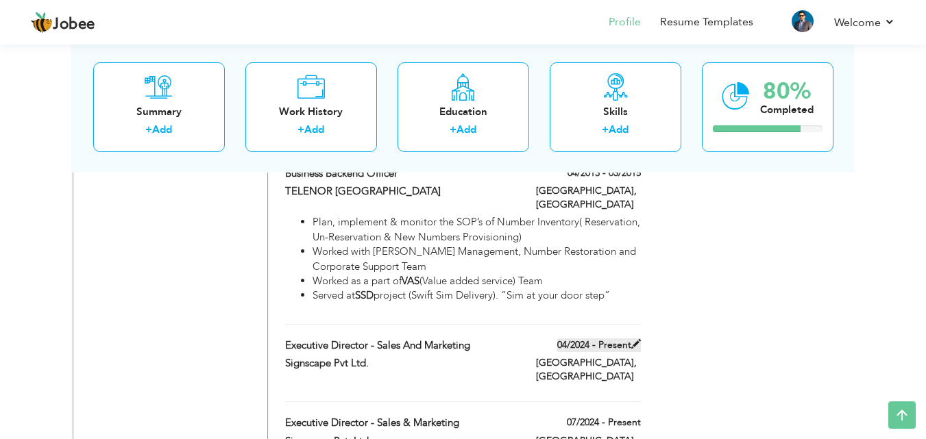
click at [636, 339] on span at bounding box center [636, 344] width 10 height 10
type input "Executive Director - Sales and Marketing"
type input "Signscape Pvt Ltd."
type input "04/2024"
type input "[GEOGRAPHIC_DATA]"
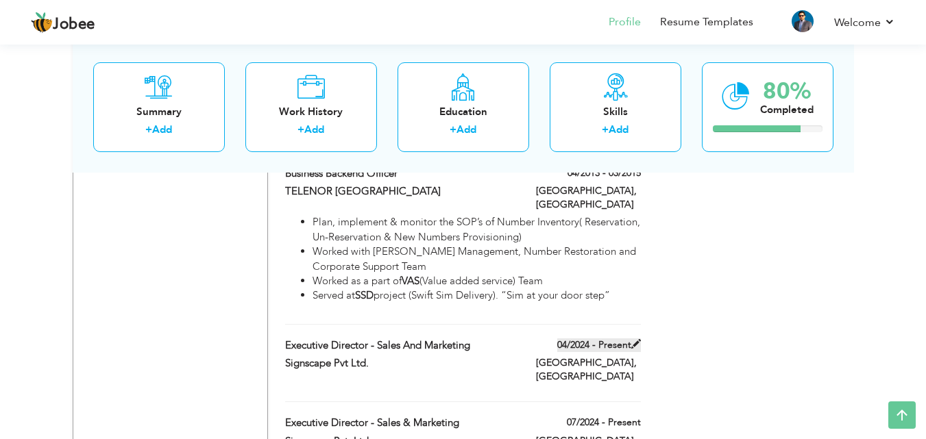
type input "[GEOGRAPHIC_DATA]"
checkbox input "true"
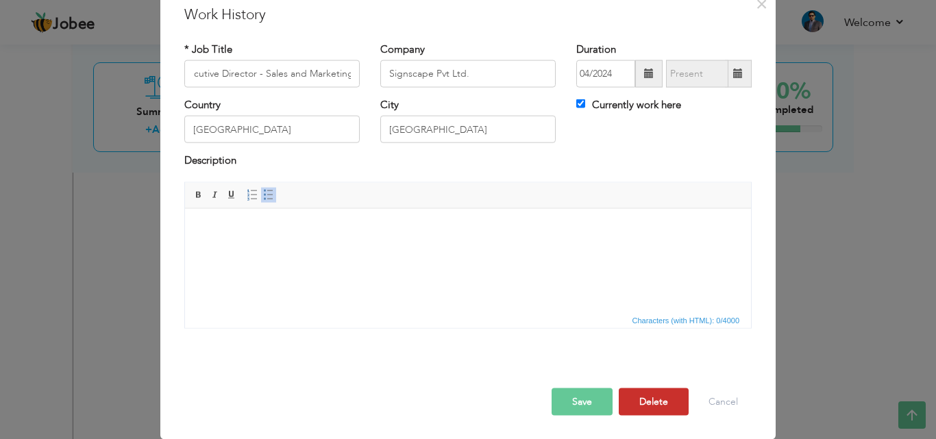
scroll to position [0, 0]
click at [649, 393] on button "Delete" at bounding box center [654, 401] width 70 height 27
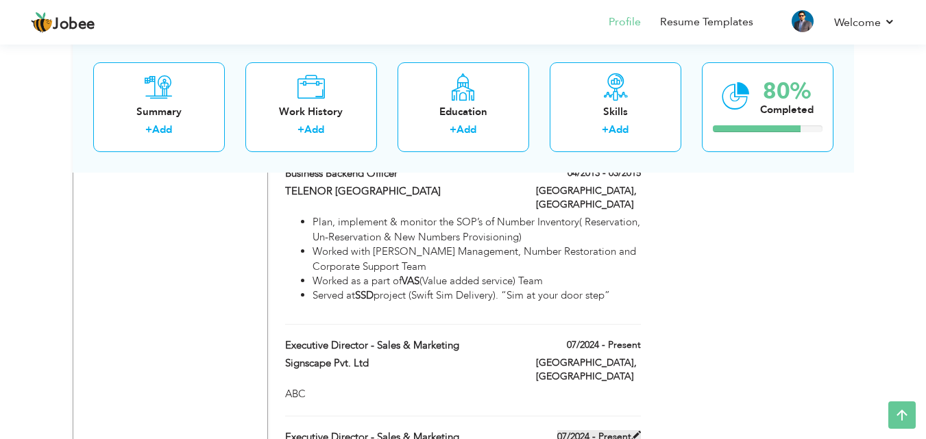
click at [634, 431] on span at bounding box center [636, 436] width 10 height 10
type input "Executive Director - Sales & Marketing"
type input "Signscape Pvt. Ltd"
type input "07/2024"
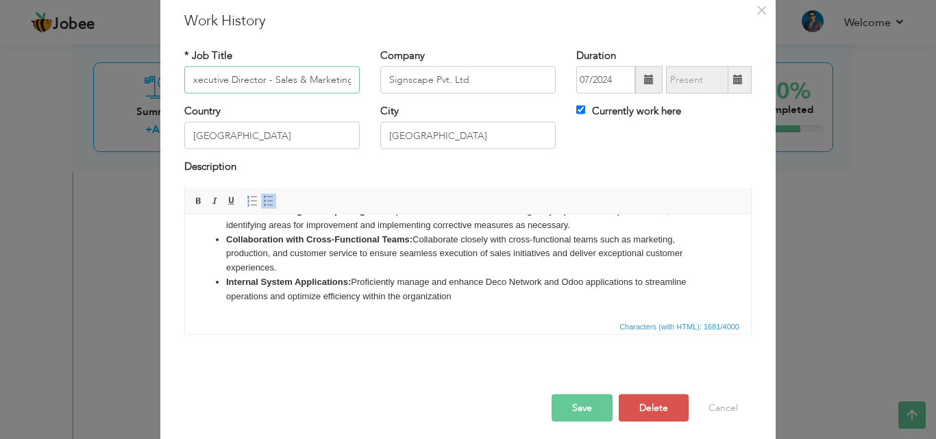
scroll to position [54, 0]
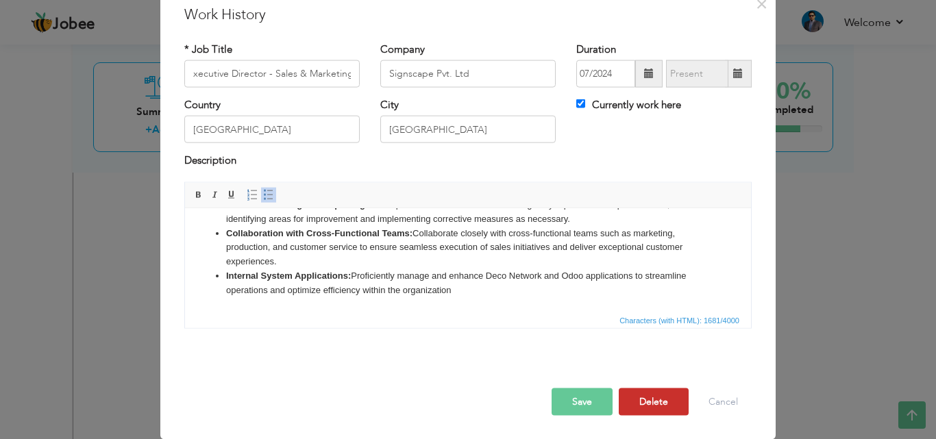
click at [641, 396] on button "Delete" at bounding box center [654, 401] width 70 height 27
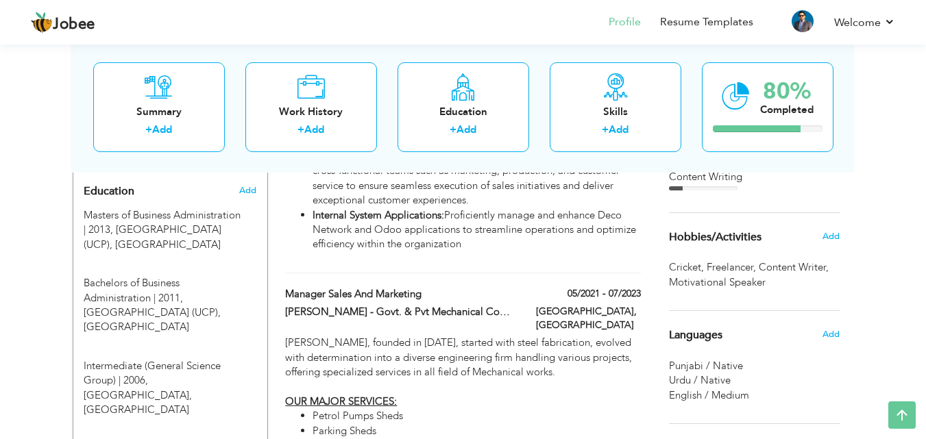
scroll to position [685, 0]
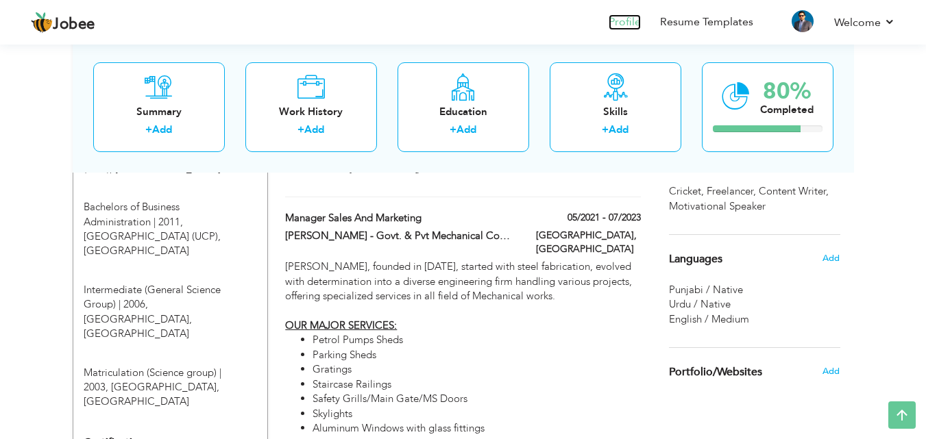
click at [628, 17] on link "Profile" at bounding box center [624, 22] width 32 height 16
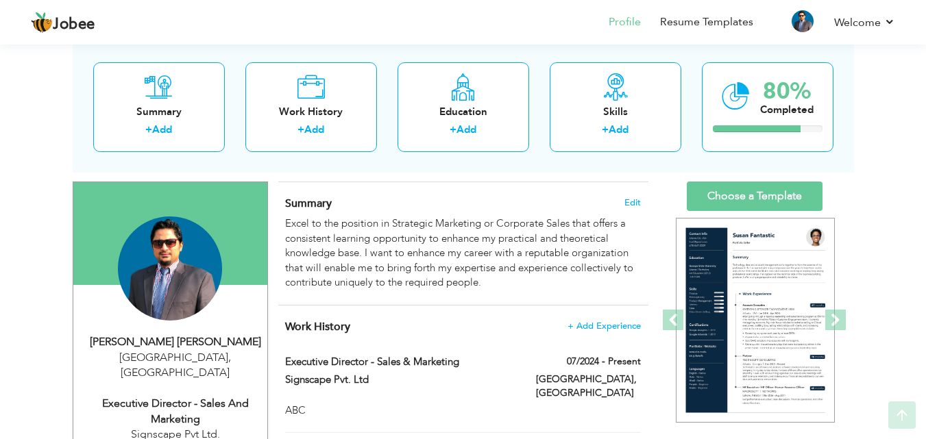
scroll to position [137, 0]
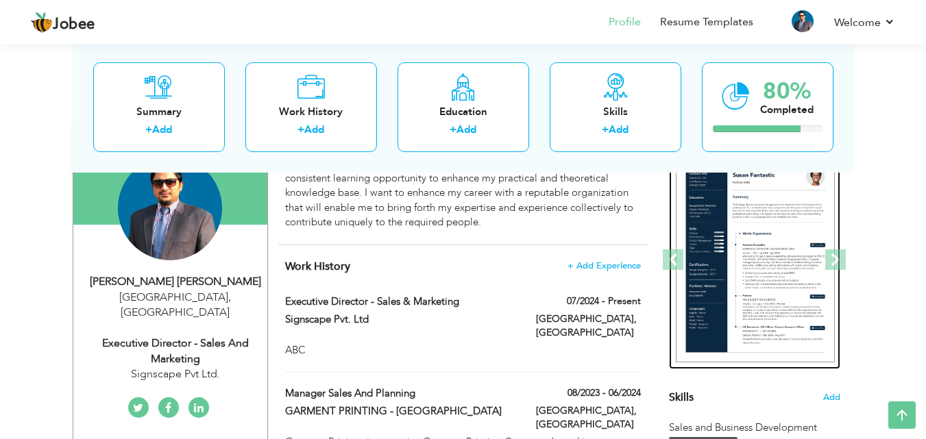
click at [784, 268] on img at bounding box center [755, 261] width 159 height 206
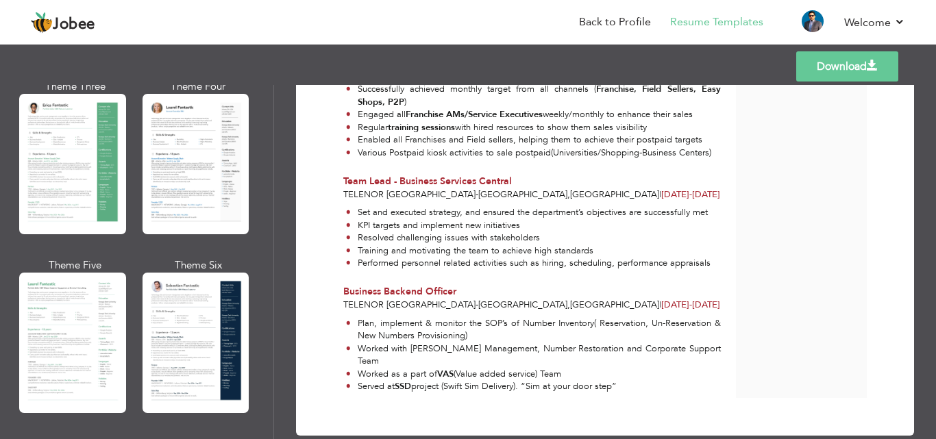
scroll to position [343, 0]
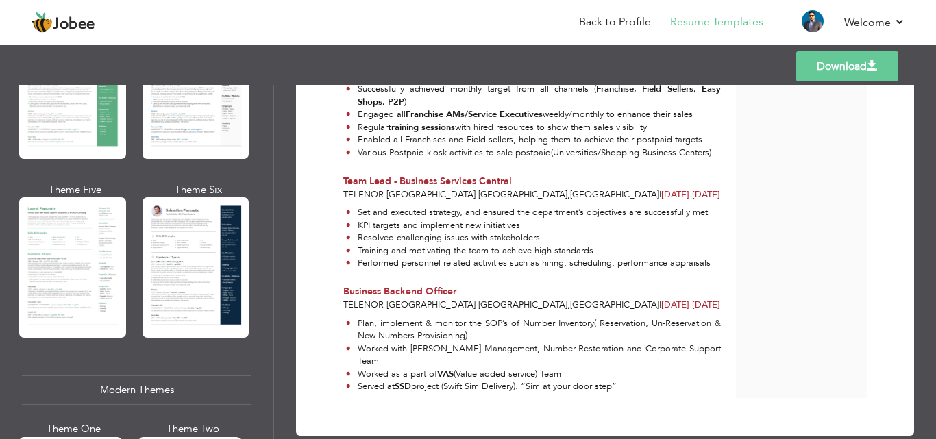
click at [76, 243] on div at bounding box center [72, 267] width 107 height 140
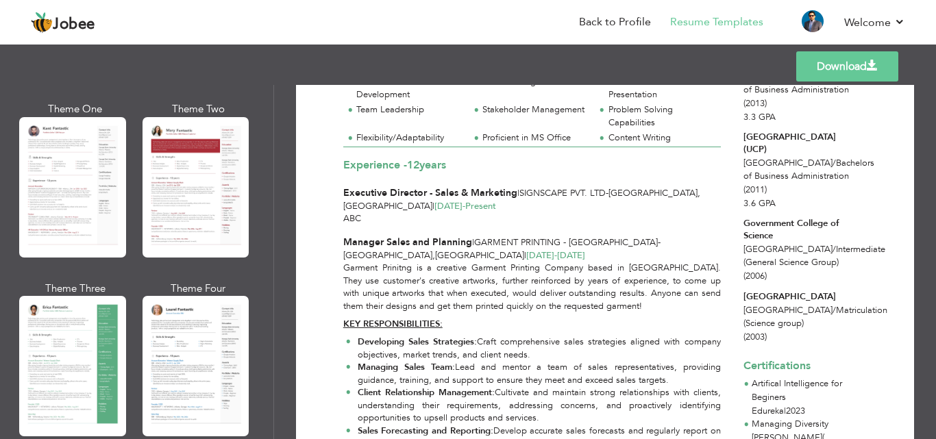
scroll to position [0, 0]
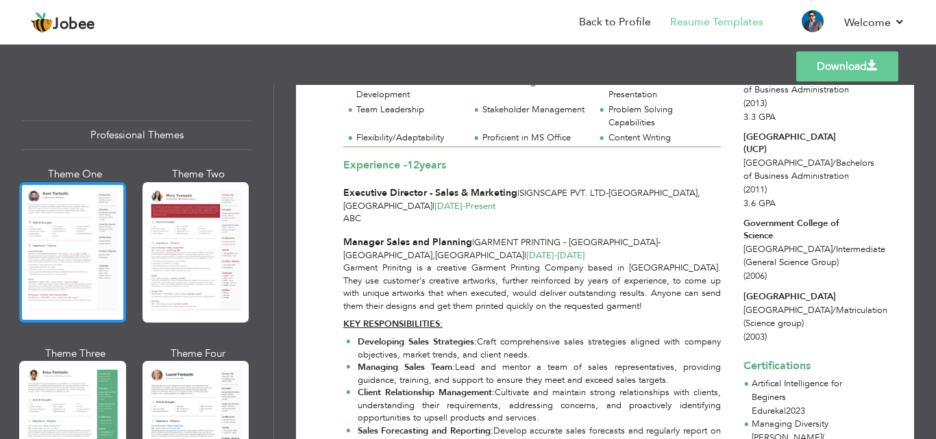
click at [86, 228] on div at bounding box center [72, 252] width 107 height 140
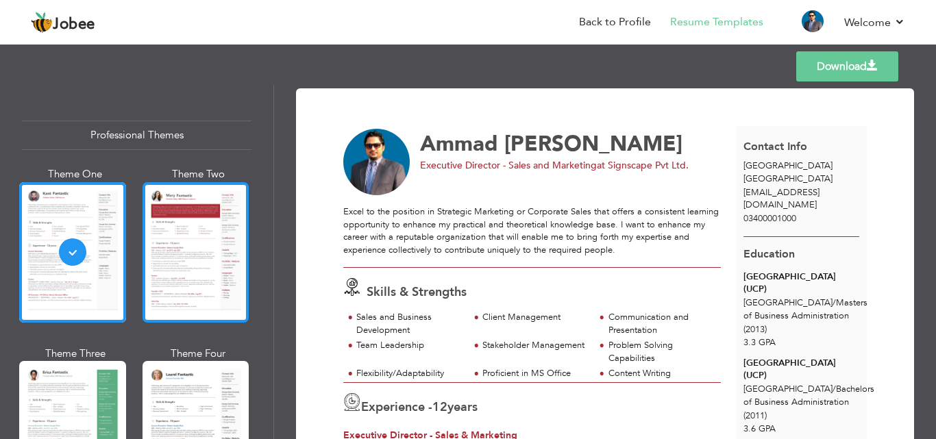
click at [193, 232] on div at bounding box center [196, 252] width 107 height 140
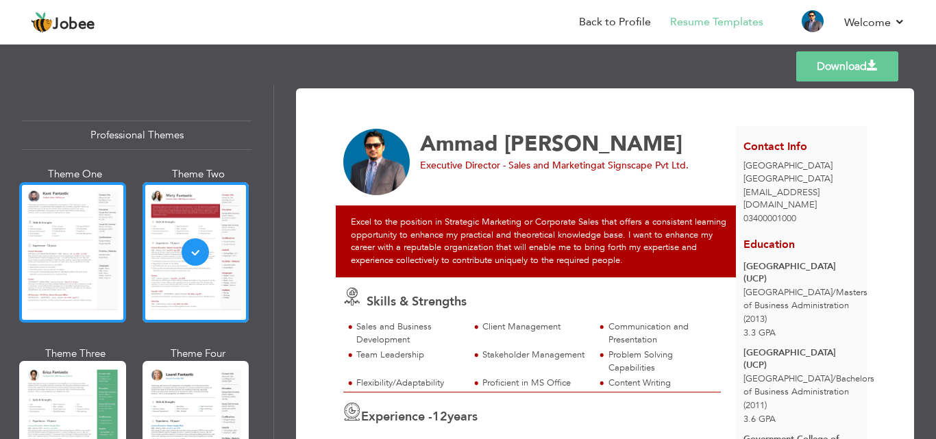
click at [28, 240] on div at bounding box center [72, 252] width 107 height 140
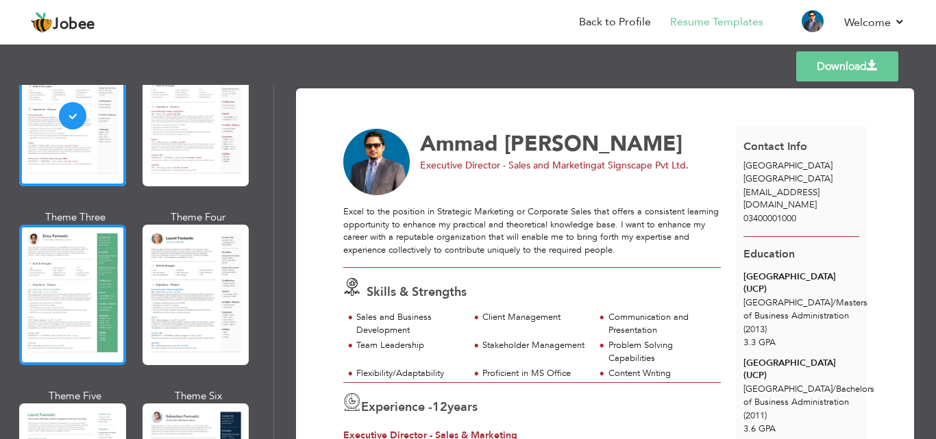
scroll to position [137, 0]
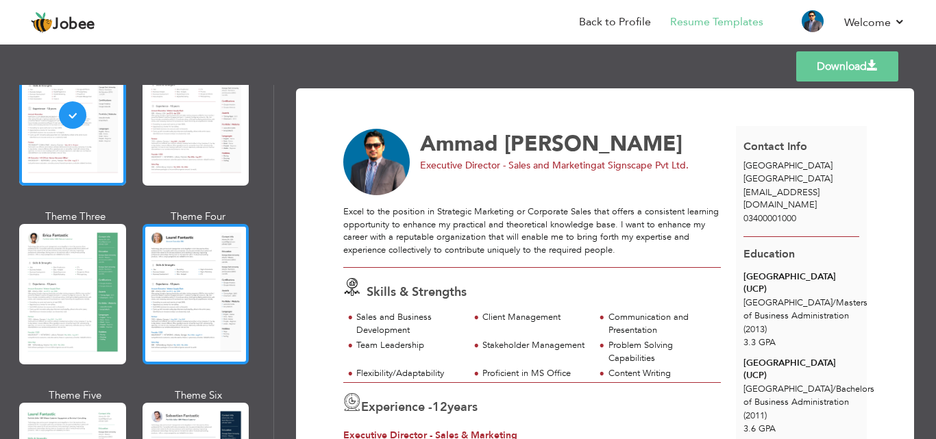
click at [199, 271] on div at bounding box center [196, 294] width 107 height 140
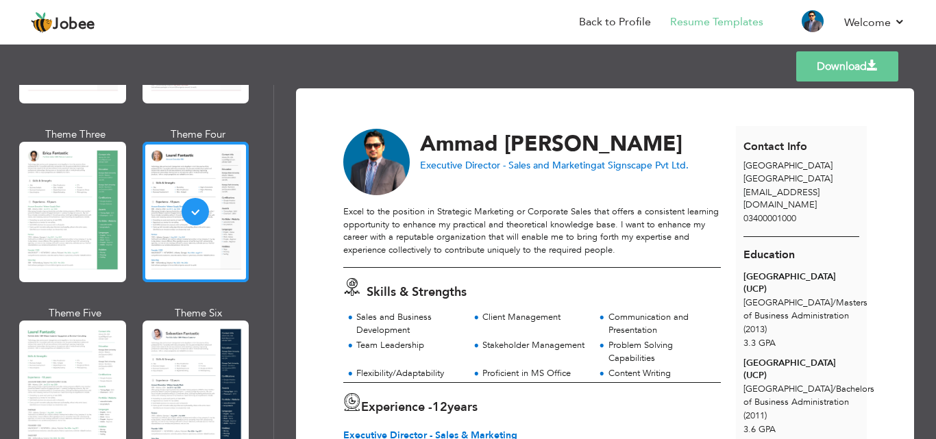
scroll to position [274, 0]
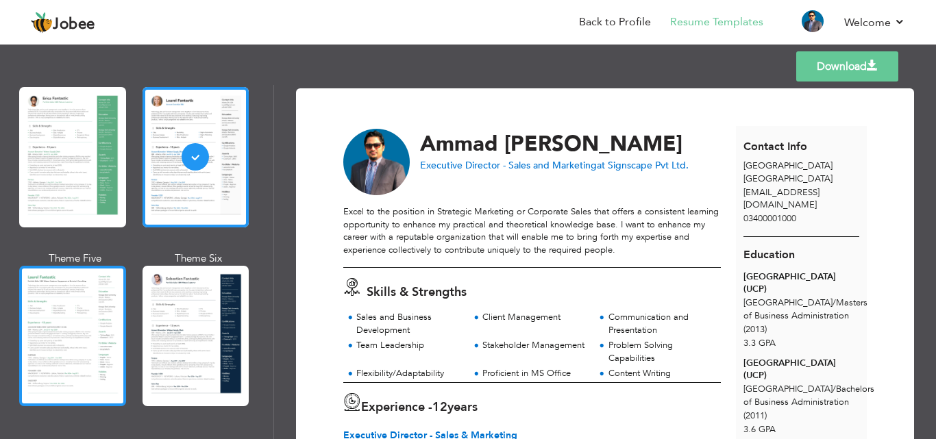
click at [97, 318] on div at bounding box center [72, 336] width 107 height 140
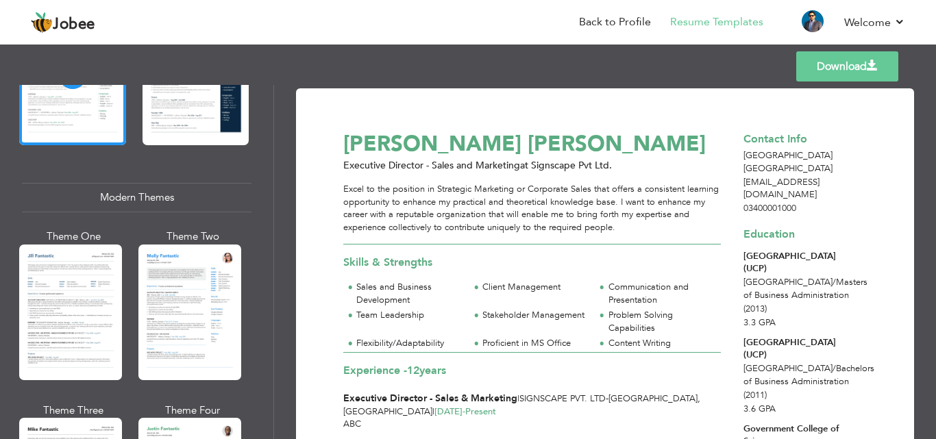
scroll to position [548, 0]
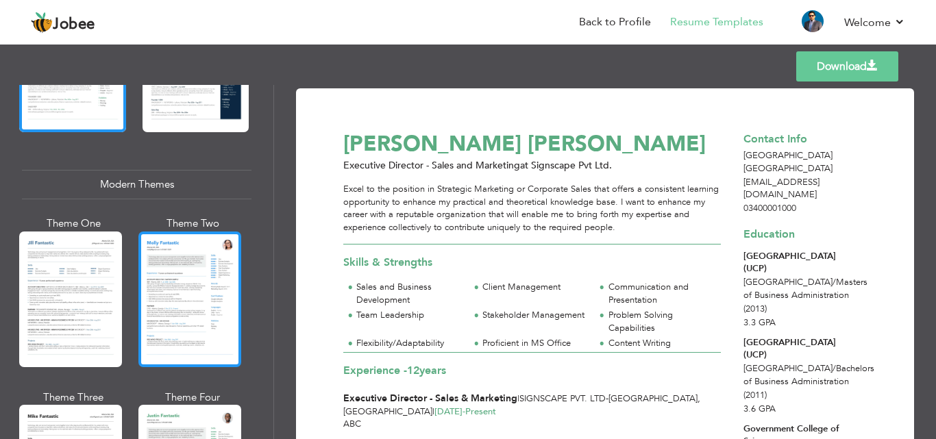
click at [197, 300] on div at bounding box center [189, 300] width 103 height 136
click at [197, 300] on div "Professional Themes Theme One Theme Two Theme Three Theme Four" at bounding box center [468, 262] width 936 height 354
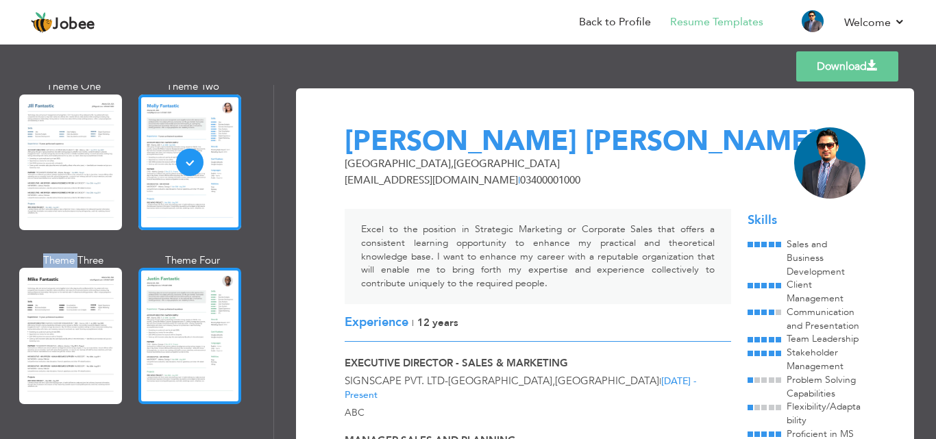
scroll to position [891, 0]
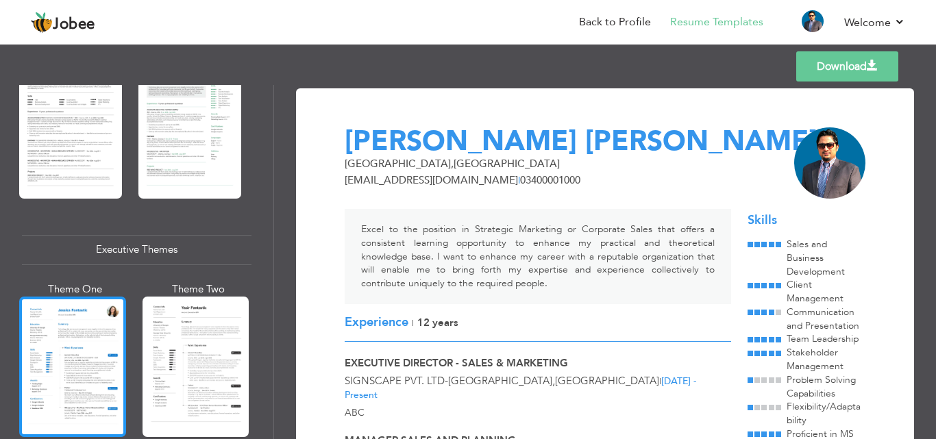
click at [92, 345] on div at bounding box center [72, 367] width 107 height 140
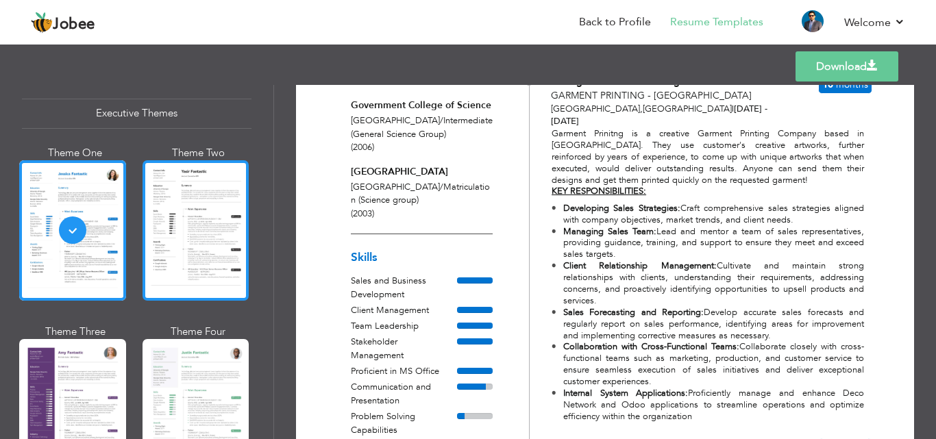
scroll to position [1096, 0]
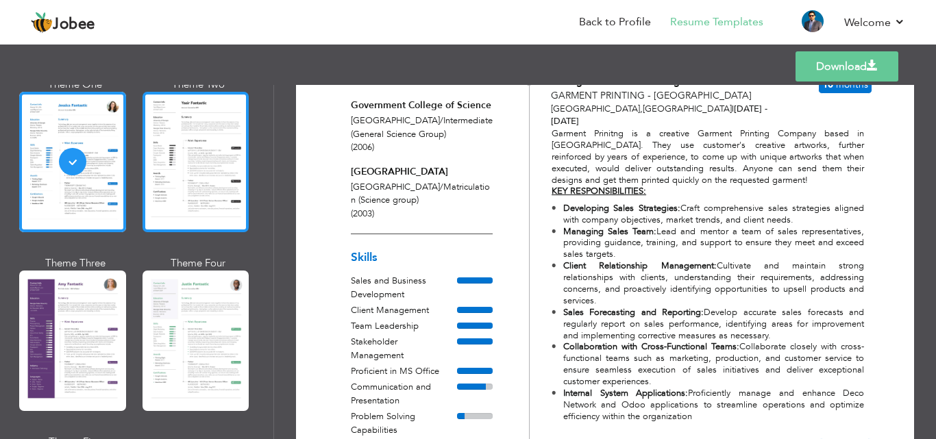
click at [180, 149] on div at bounding box center [196, 162] width 107 height 140
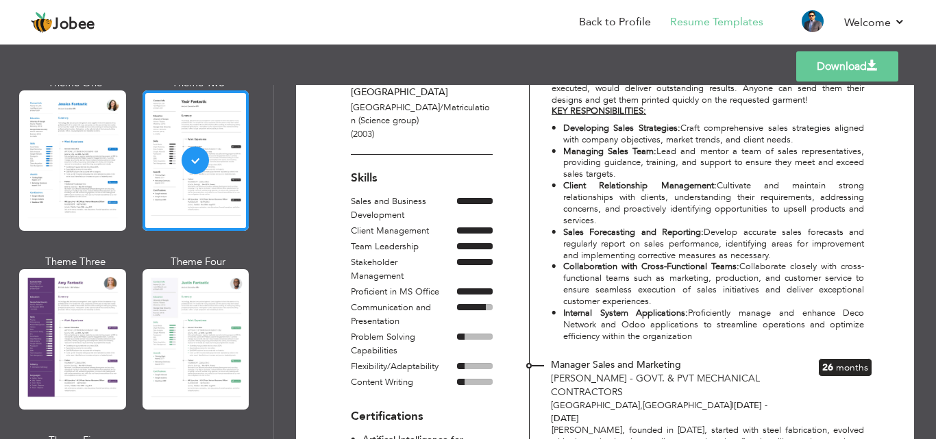
scroll to position [480, 0]
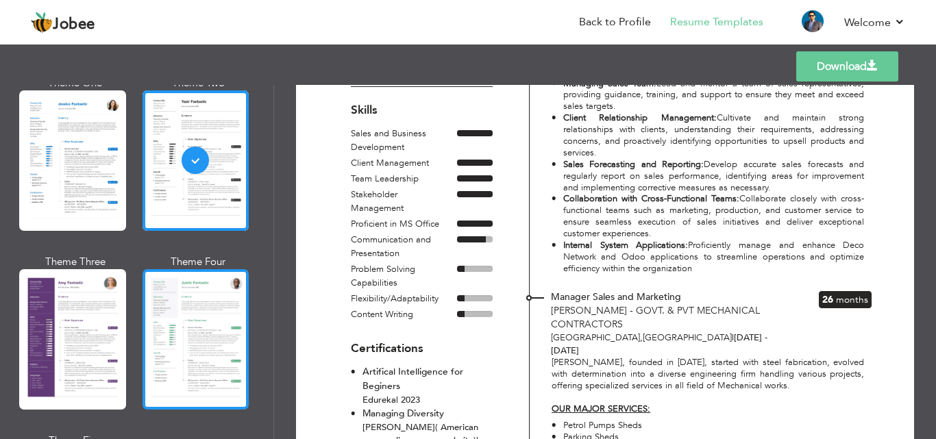
click at [208, 309] on div at bounding box center [196, 339] width 107 height 140
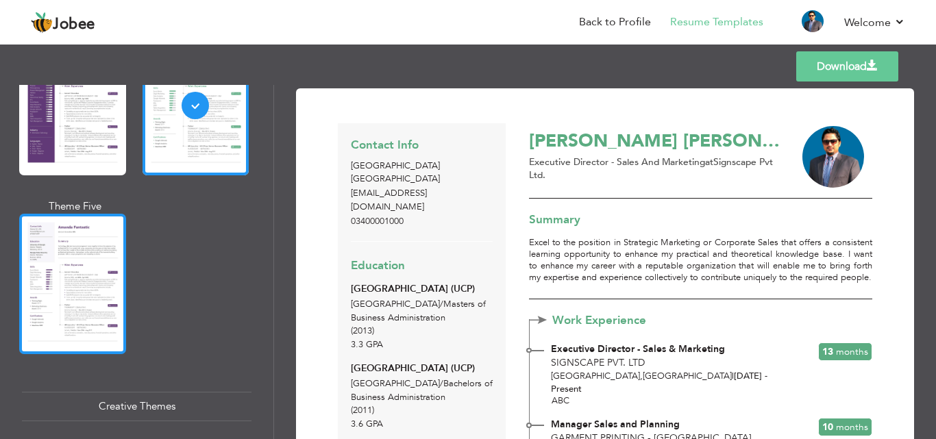
scroll to position [1371, 0]
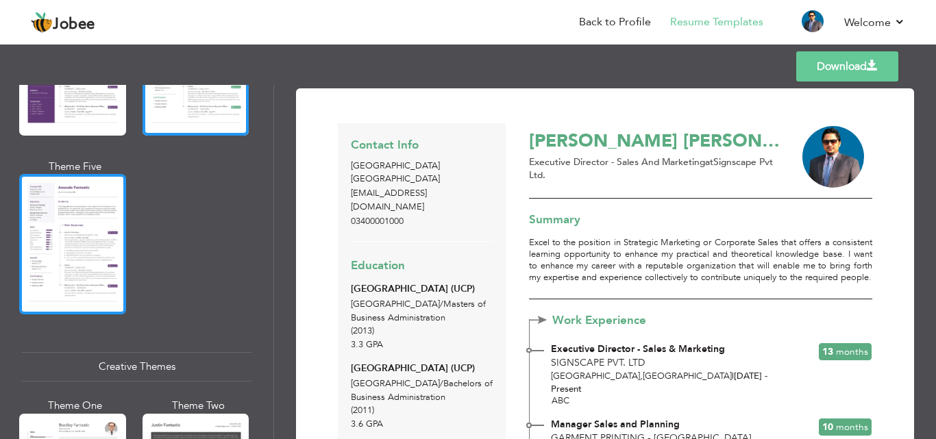
click at [94, 249] on div at bounding box center [72, 244] width 107 height 140
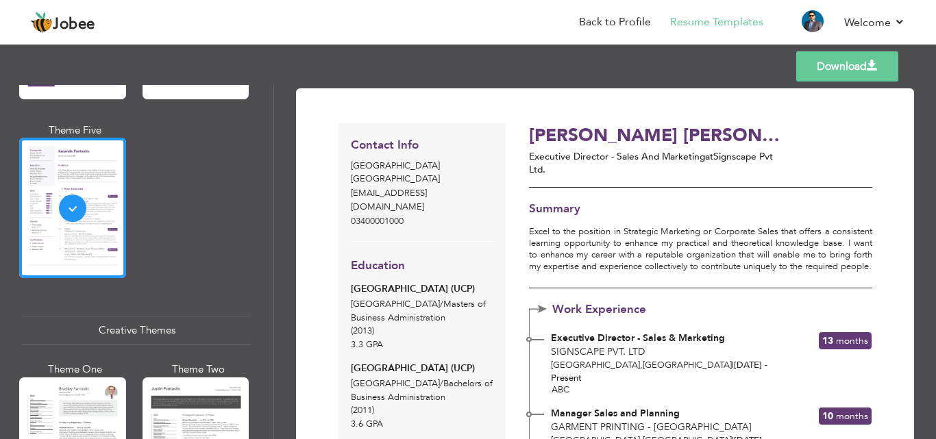
scroll to position [1508, 0]
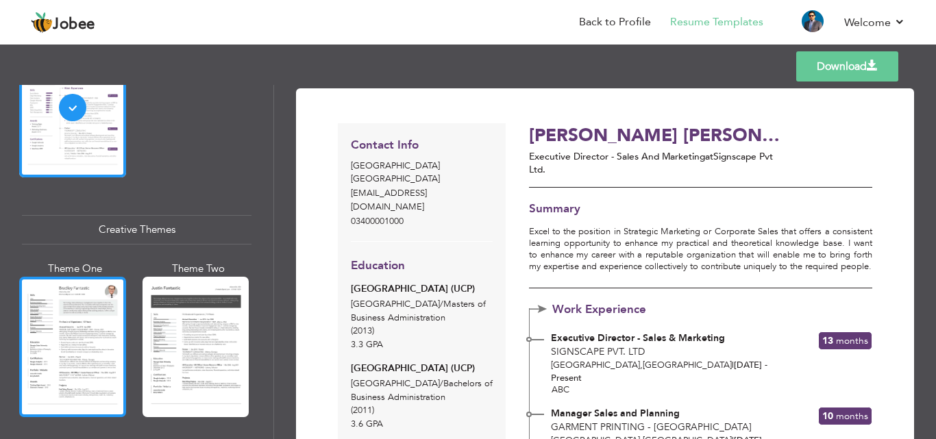
click at [82, 317] on div at bounding box center [72, 347] width 107 height 140
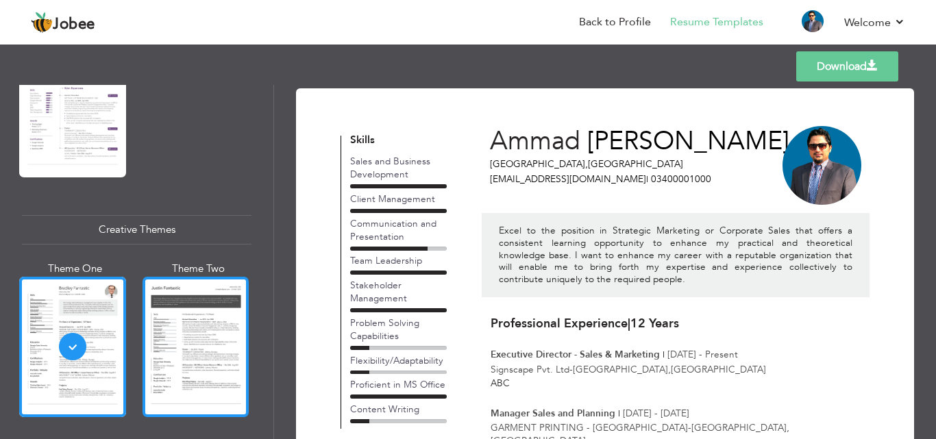
click at [179, 327] on div at bounding box center [196, 347] width 107 height 140
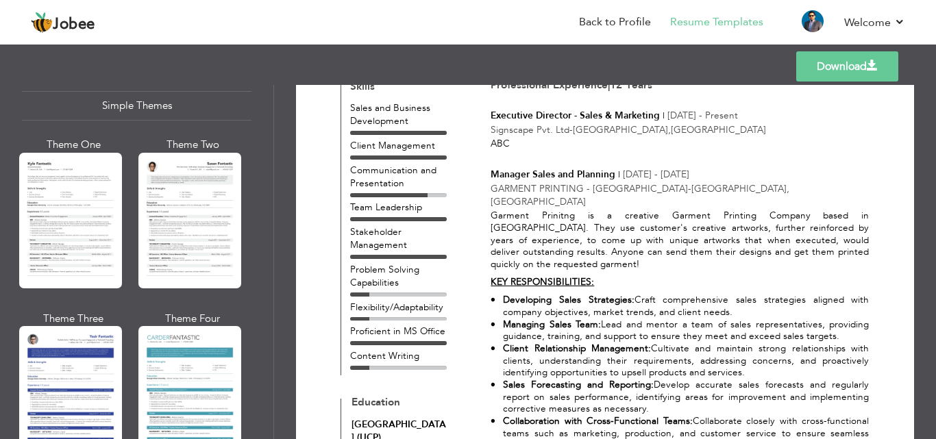
scroll to position [2439, 0]
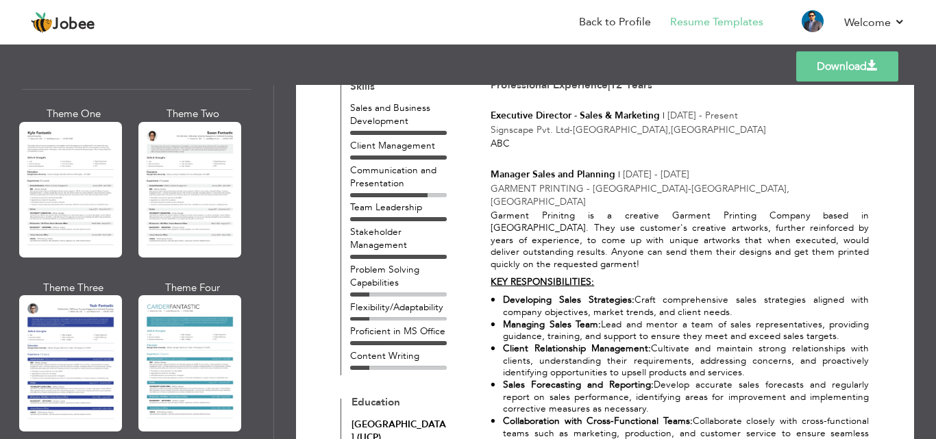
drag, startPoint x: 203, startPoint y: 324, endPoint x: 204, endPoint y: 336, distance: 11.7
click at [204, 335] on div at bounding box center [189, 363] width 103 height 136
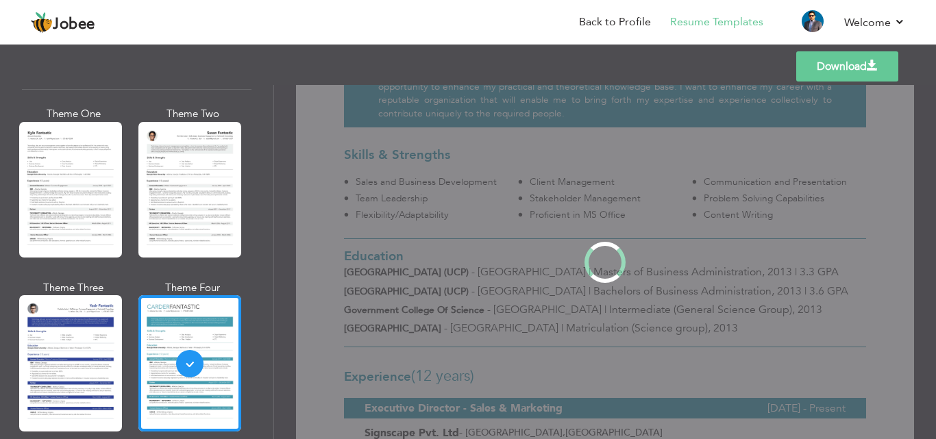
scroll to position [0, 0]
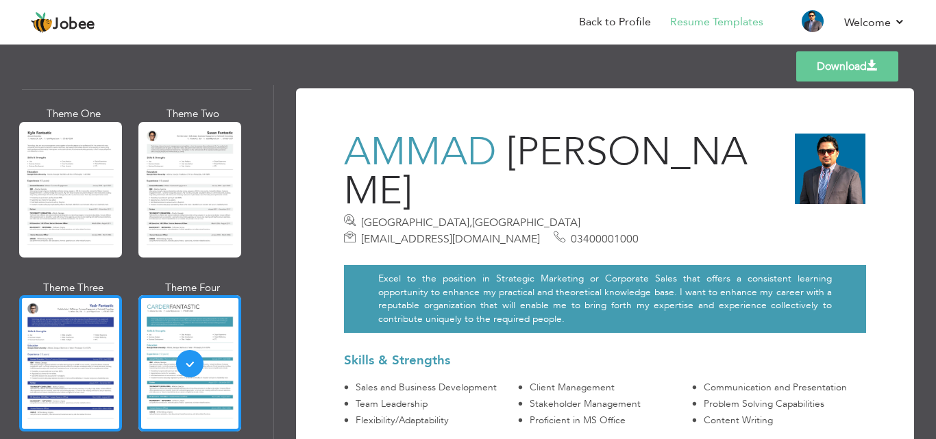
click at [64, 355] on div at bounding box center [70, 363] width 103 height 136
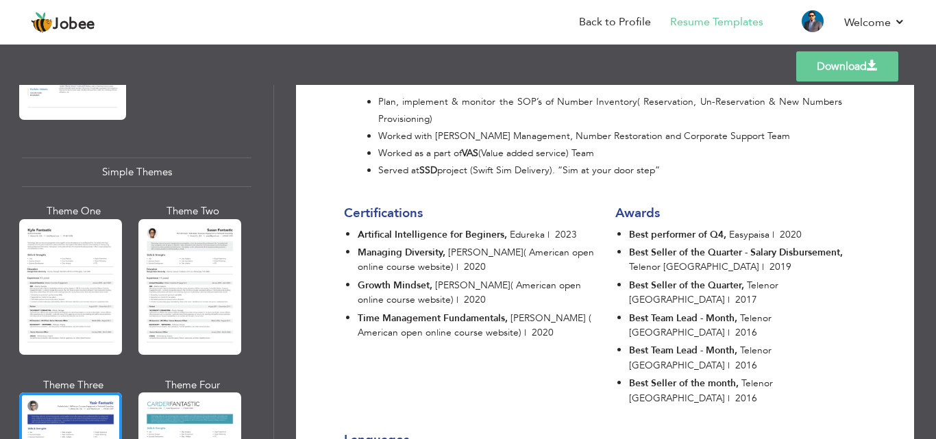
scroll to position [2302, 0]
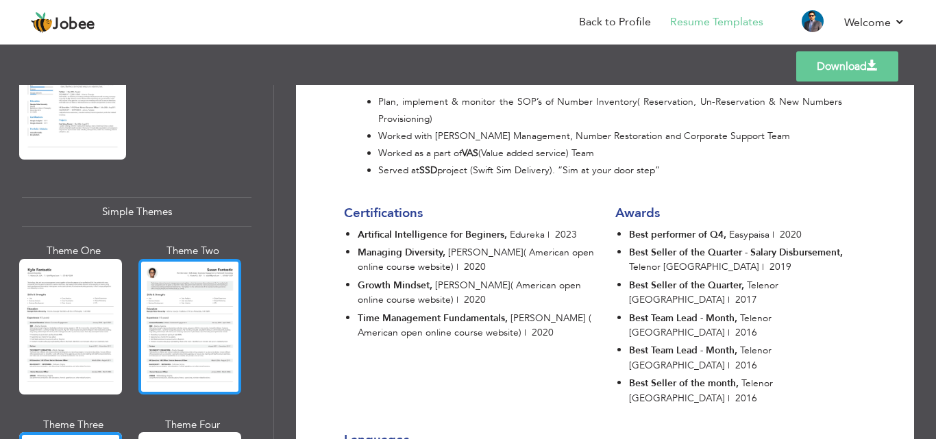
click at [194, 270] on div at bounding box center [189, 327] width 103 height 136
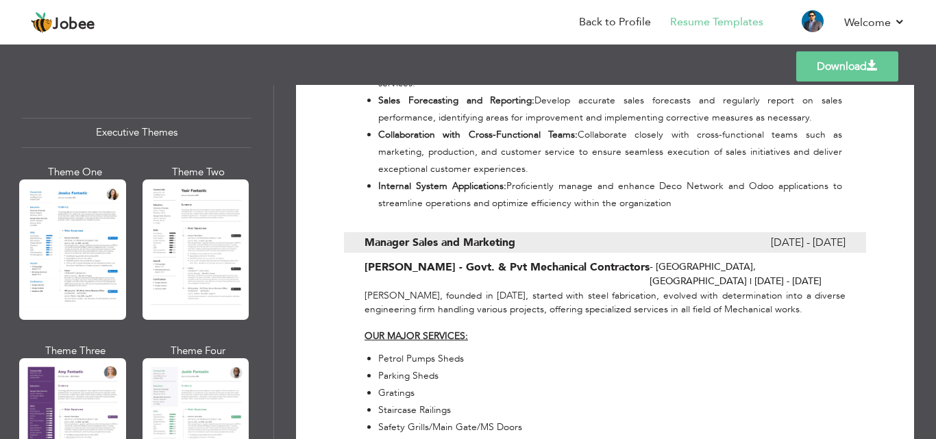
scroll to position [1000, 0]
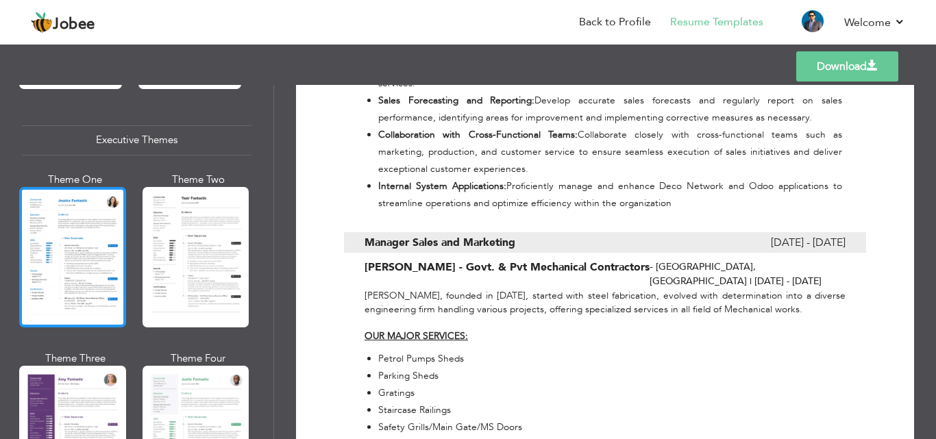
click at [89, 229] on div at bounding box center [72, 257] width 107 height 140
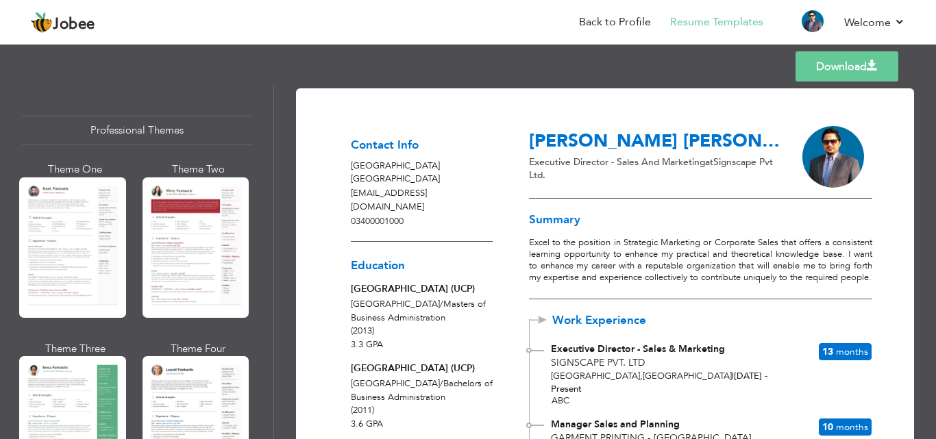
scroll to position [0, 0]
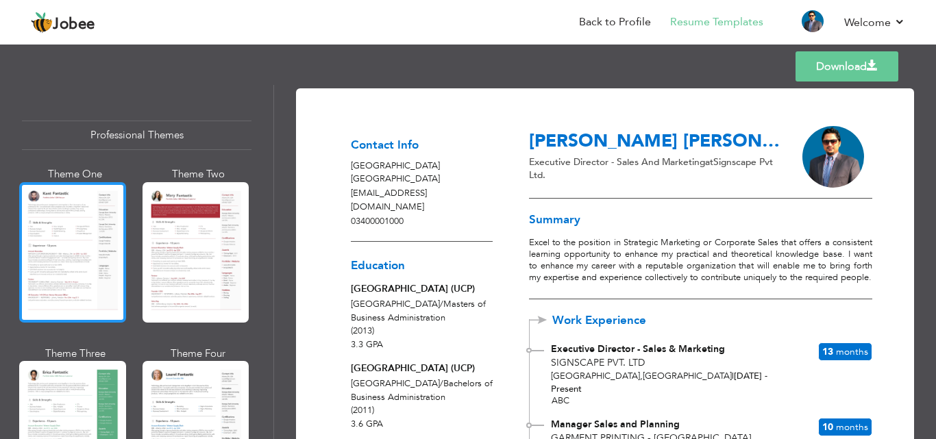
click at [73, 266] on div at bounding box center [72, 252] width 107 height 140
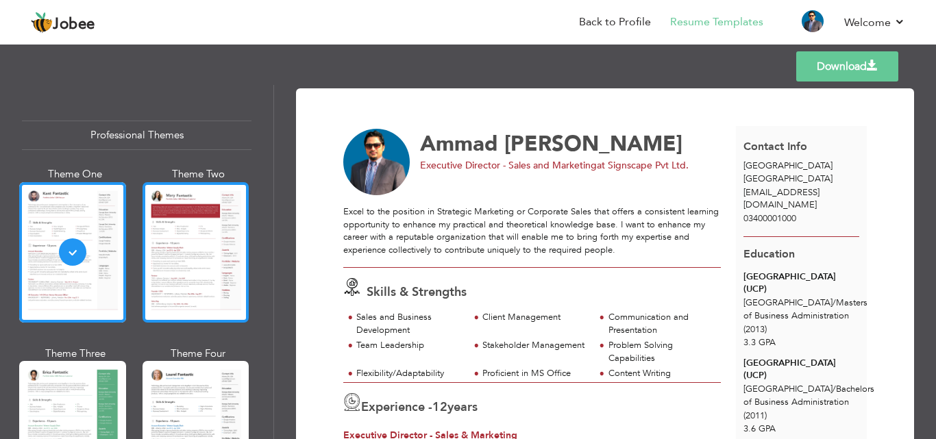
click at [183, 260] on div at bounding box center [196, 252] width 107 height 140
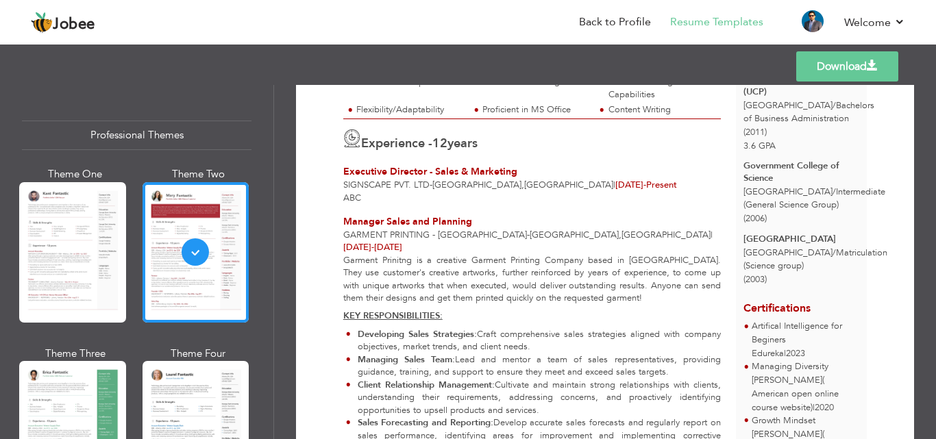
scroll to position [274, 0]
